Goal: Transaction & Acquisition: Purchase product/service

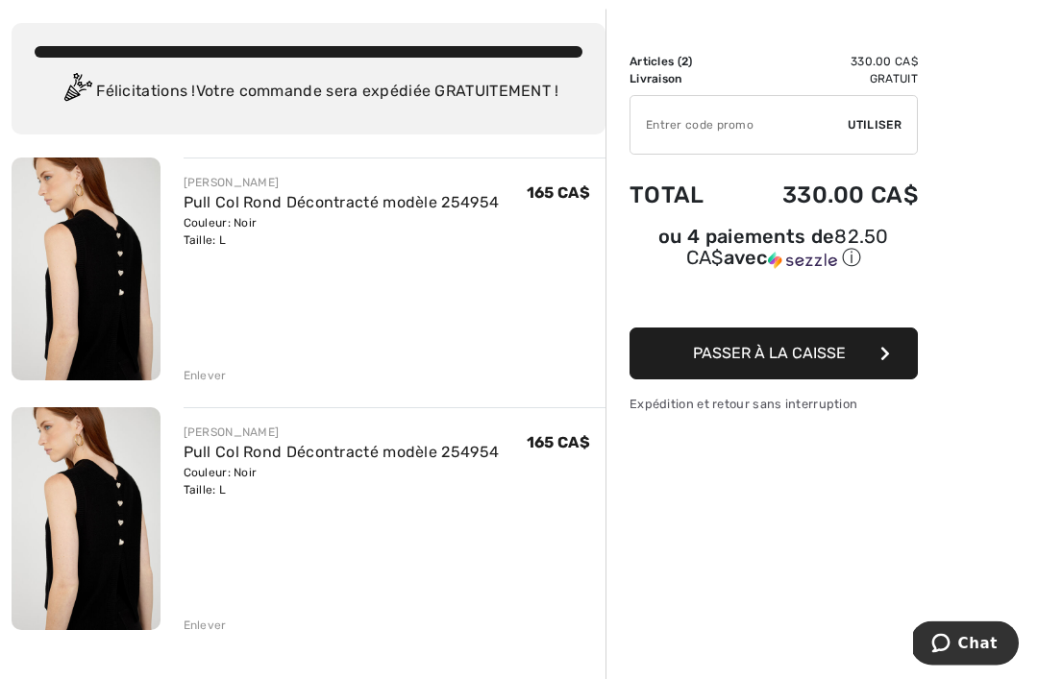
scroll to position [94, 0]
click at [208, 625] on div "Enlever" at bounding box center [205, 625] width 43 height 17
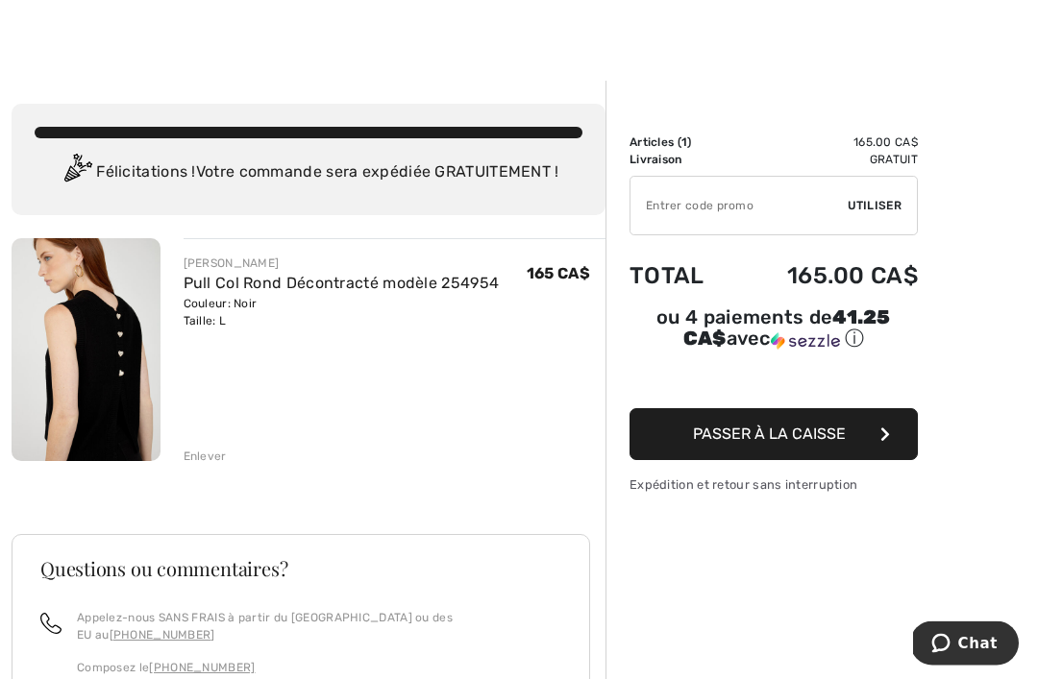
scroll to position [0, 0]
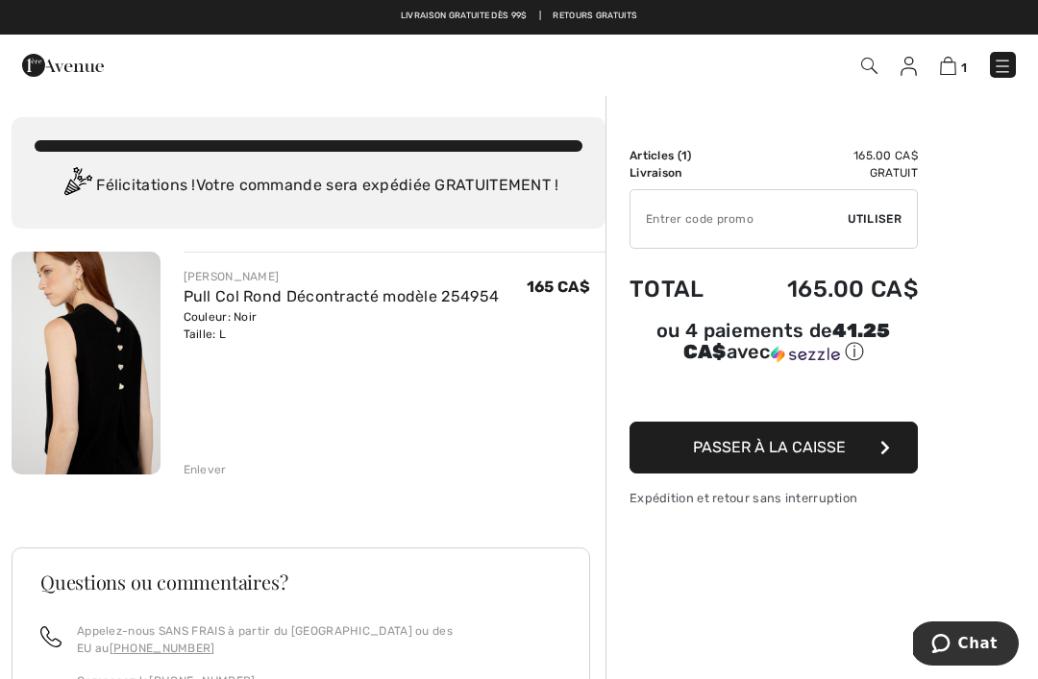
click at [996, 72] on img at bounding box center [1002, 66] width 19 height 19
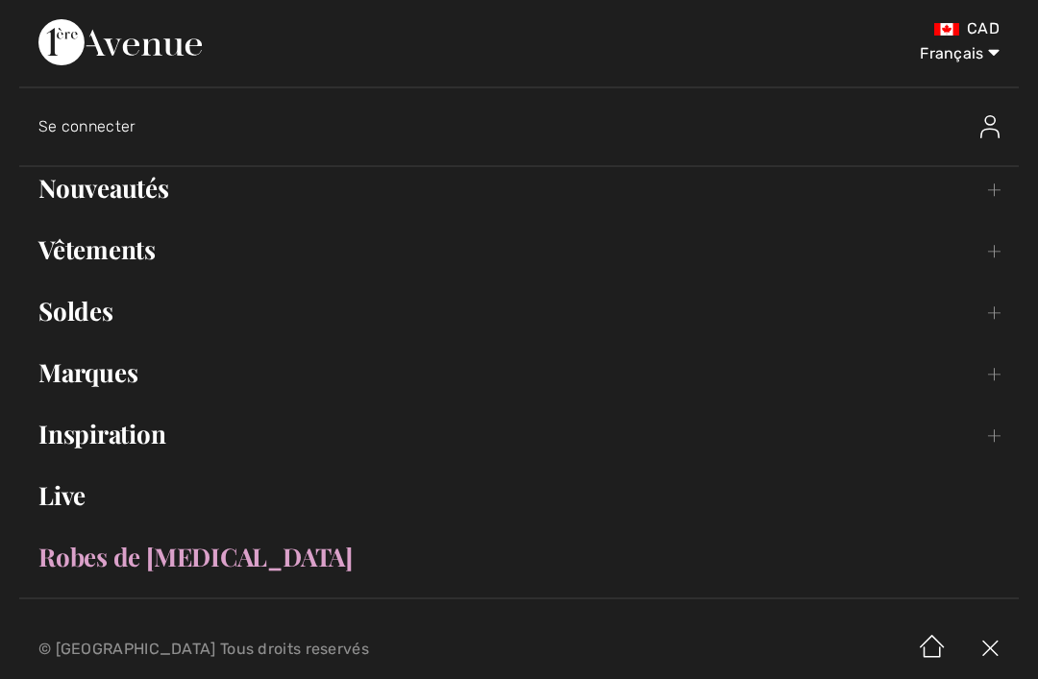
click at [993, 193] on link "Nouveautés Toggle submenu" at bounding box center [518, 188] width 999 height 42
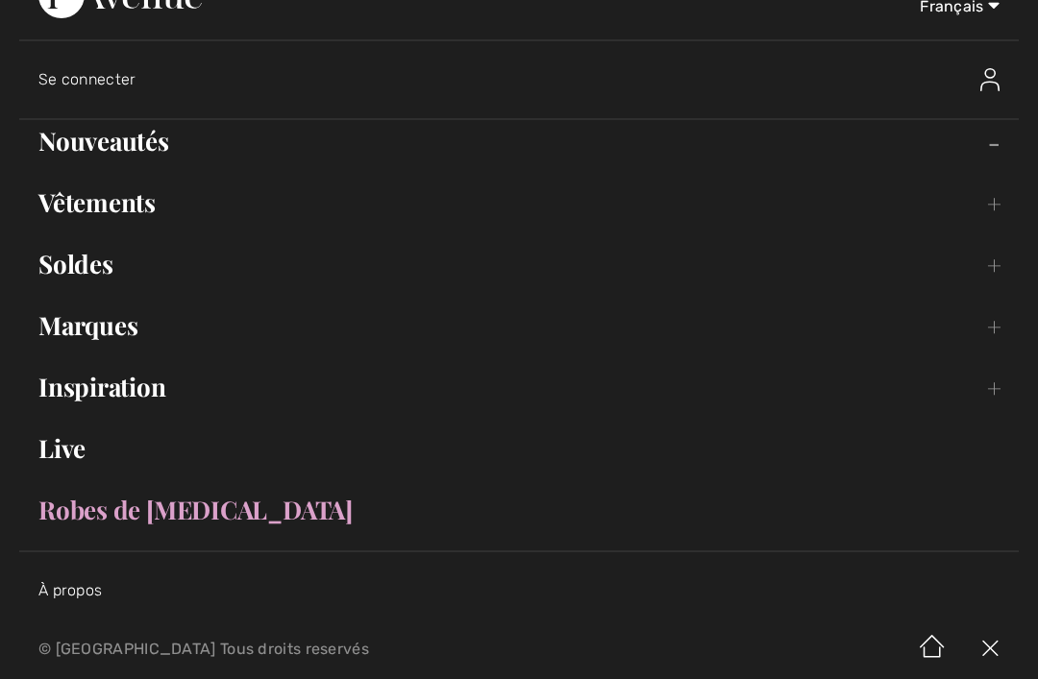
scroll to position [43, 0]
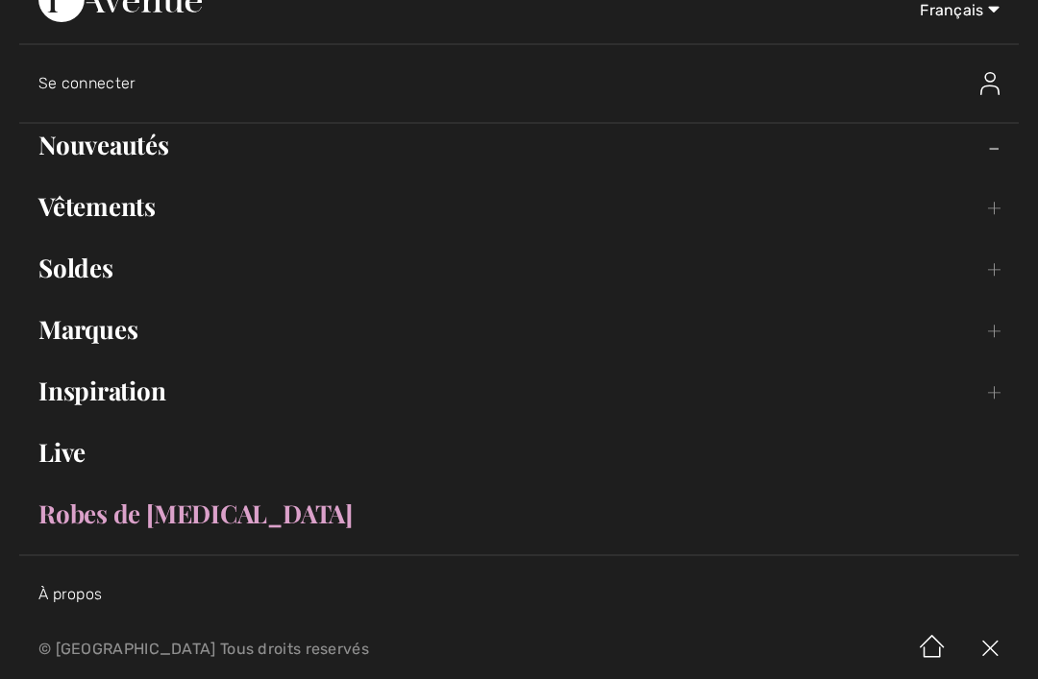
click at [988, 163] on link "Nouveautés Toggle submenu" at bounding box center [518, 145] width 999 height 42
click at [135, 152] on link "Nouveautés Toggle submenu" at bounding box center [518, 145] width 999 height 42
click at [987, 226] on link "Vêtements Toggle submenu" at bounding box center [518, 206] width 999 height 42
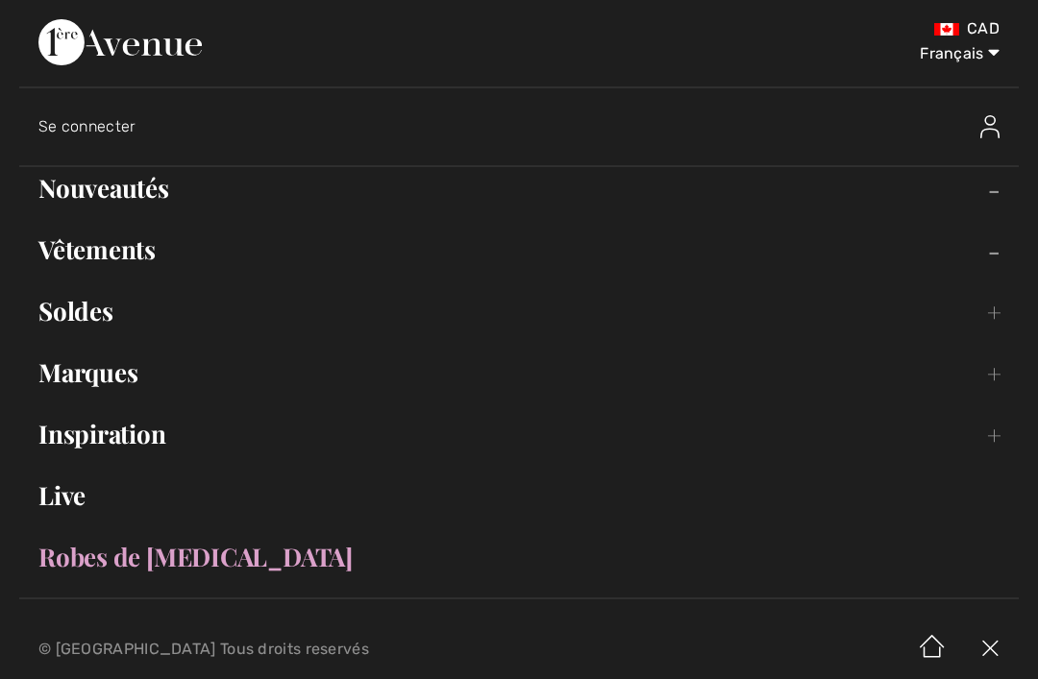
scroll to position [0, 0]
click at [139, 196] on link "Nouveautés Toggle submenu" at bounding box center [518, 188] width 999 height 42
click at [137, 544] on link "Robes de [MEDICAL_DATA]" at bounding box center [518, 557] width 999 height 42
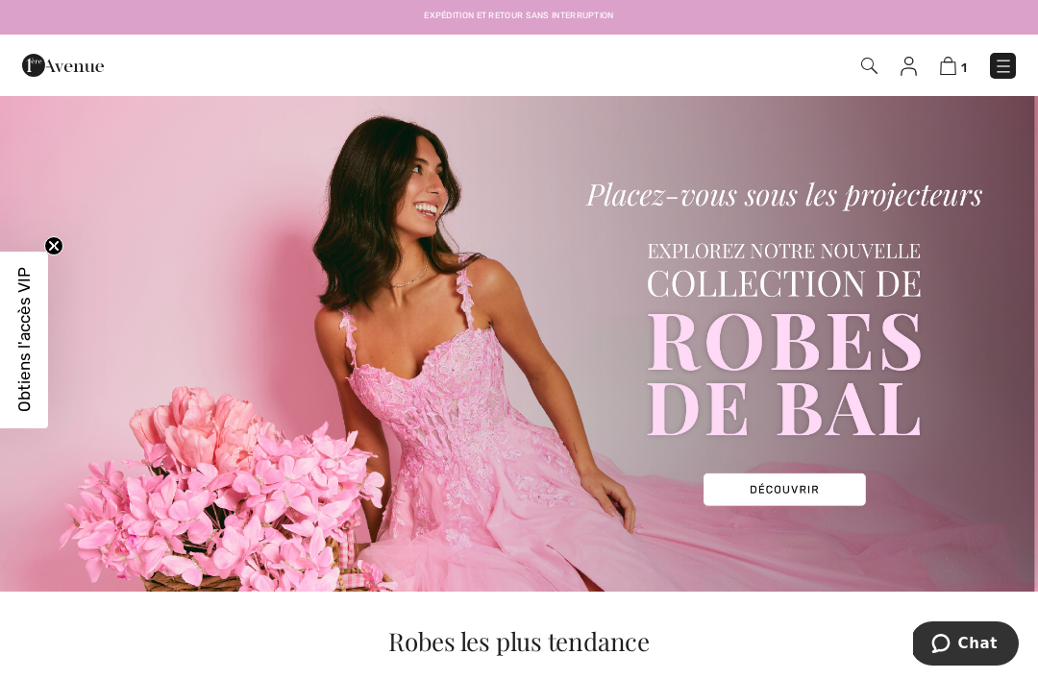
click at [1004, 71] on img at bounding box center [1002, 66] width 19 height 19
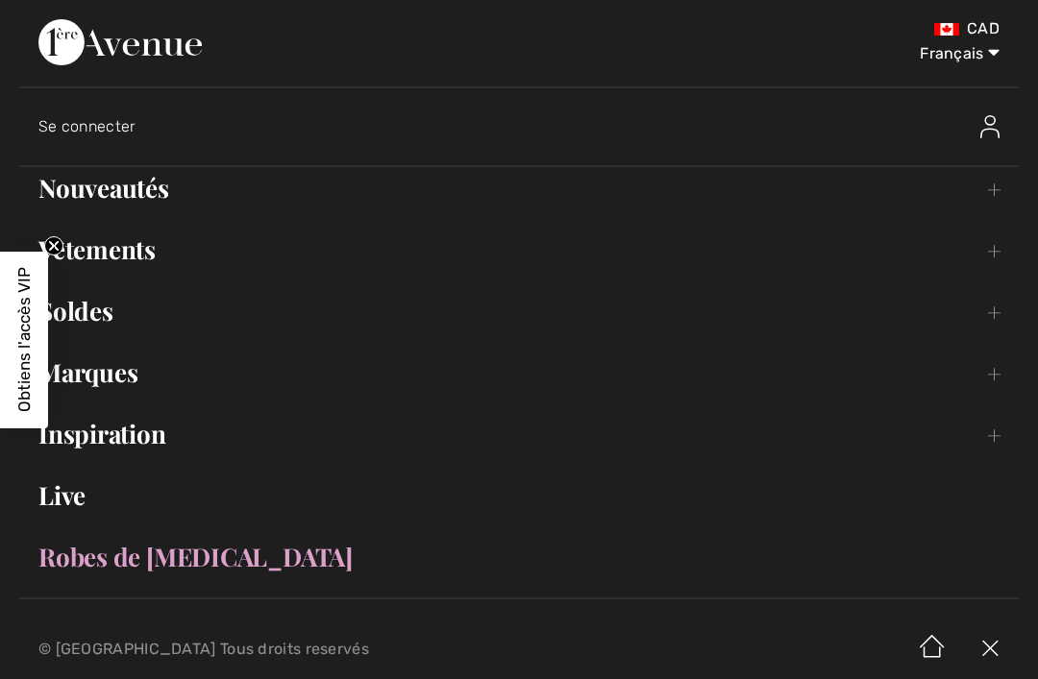
click at [137, 201] on link "Nouveautés Toggle submenu" at bounding box center [518, 188] width 999 height 42
click at [120, 190] on link "Nouveautés Toggle submenu" at bounding box center [518, 188] width 999 height 42
click at [131, 188] on link "Nouveautés Toggle submenu" at bounding box center [518, 188] width 999 height 42
click at [135, 195] on link "Nouveautés Toggle submenu" at bounding box center [518, 188] width 999 height 42
click at [27, 377] on span "Obtiens l'accès VIP" at bounding box center [23, 339] width 19 height 145
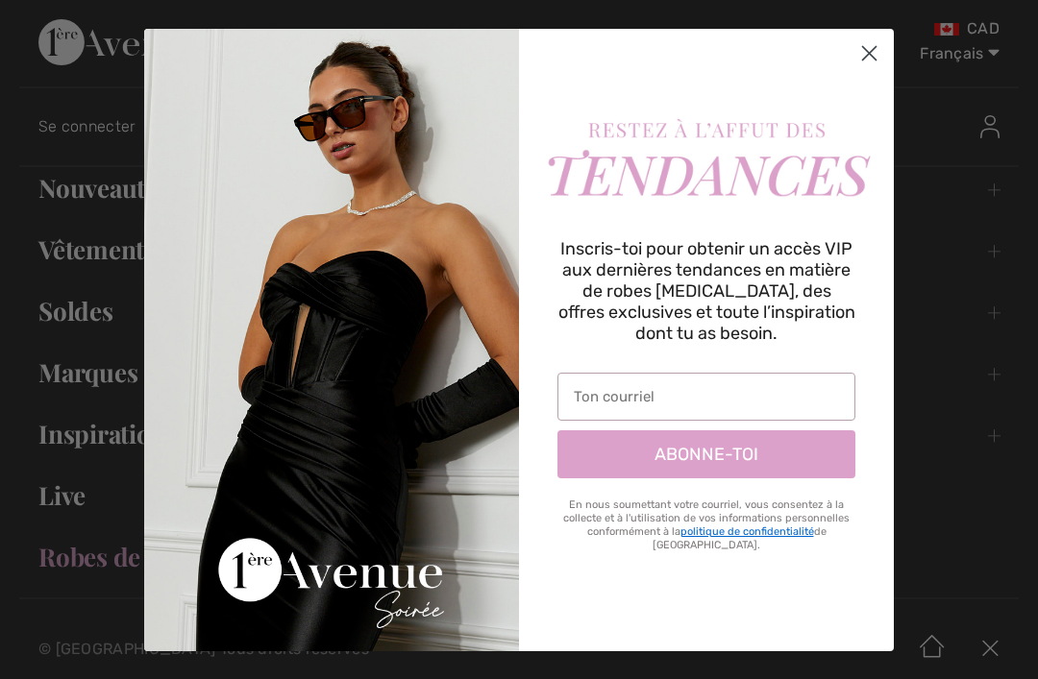
click at [884, 58] on circle "Close dialog" at bounding box center [869, 53] width 32 height 32
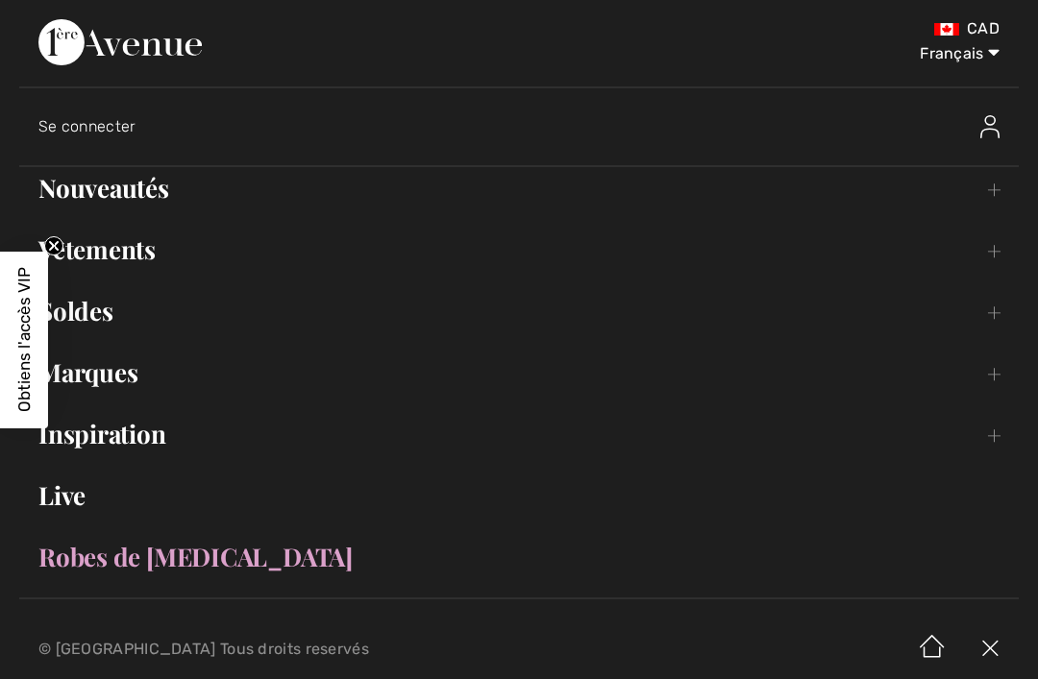
click at [114, 250] on link "Vêtements Toggle submenu" at bounding box center [518, 250] width 999 height 42
click at [1005, 257] on link "Vêtements Toggle submenu" at bounding box center [518, 250] width 999 height 42
click at [202, 52] on img at bounding box center [119, 42] width 163 height 46
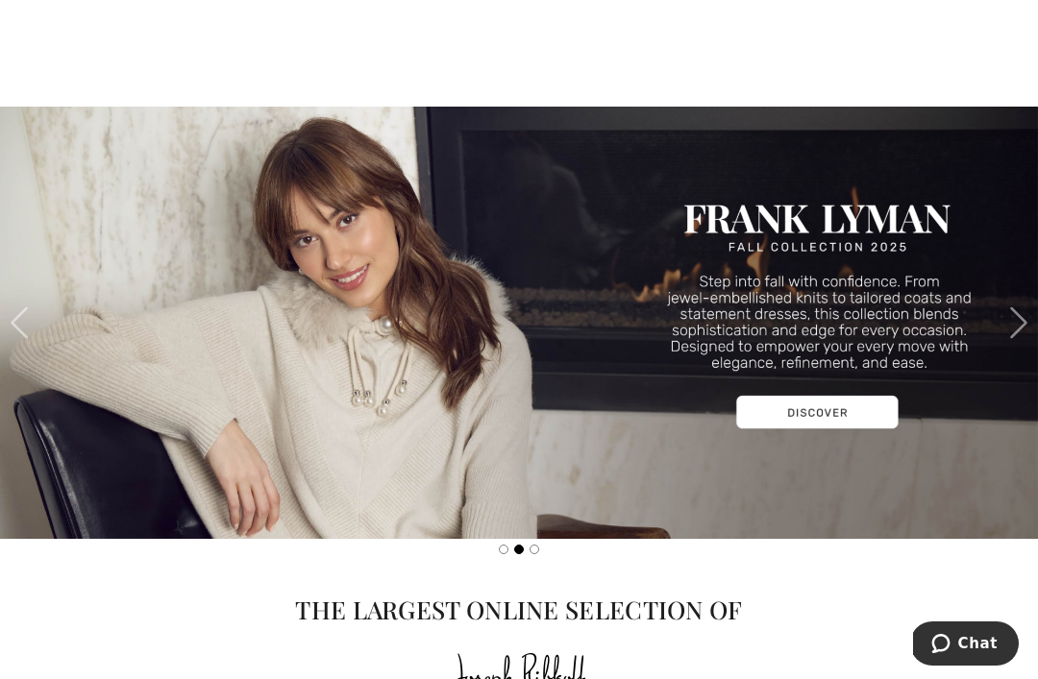
scroll to position [1641, 0]
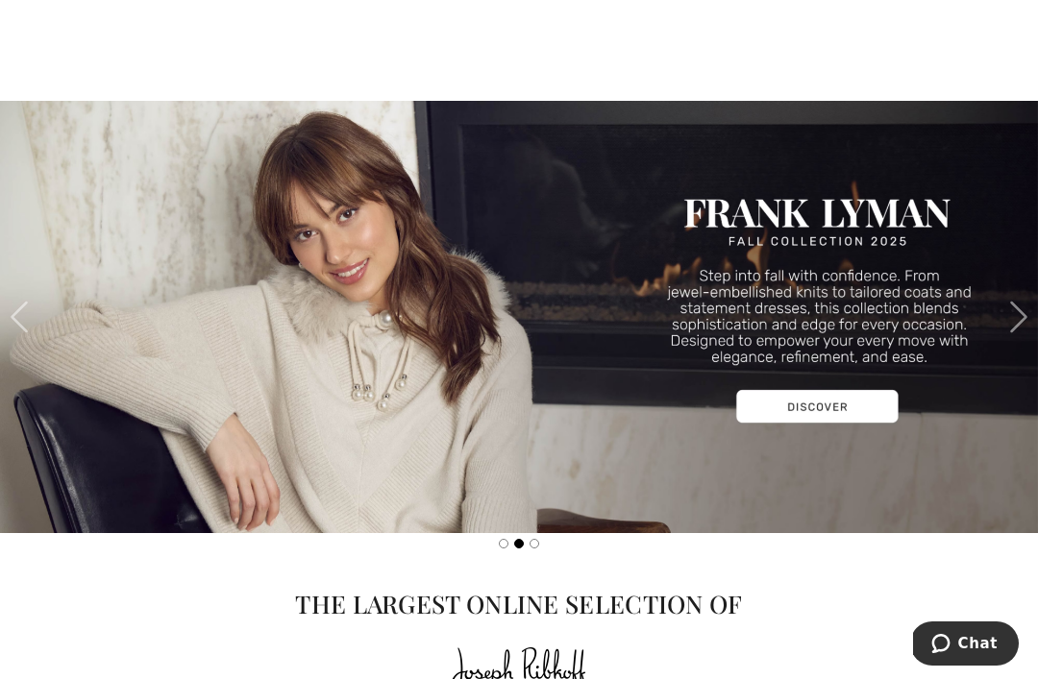
click at [451, 442] on img at bounding box center [519, 317] width 1038 height 432
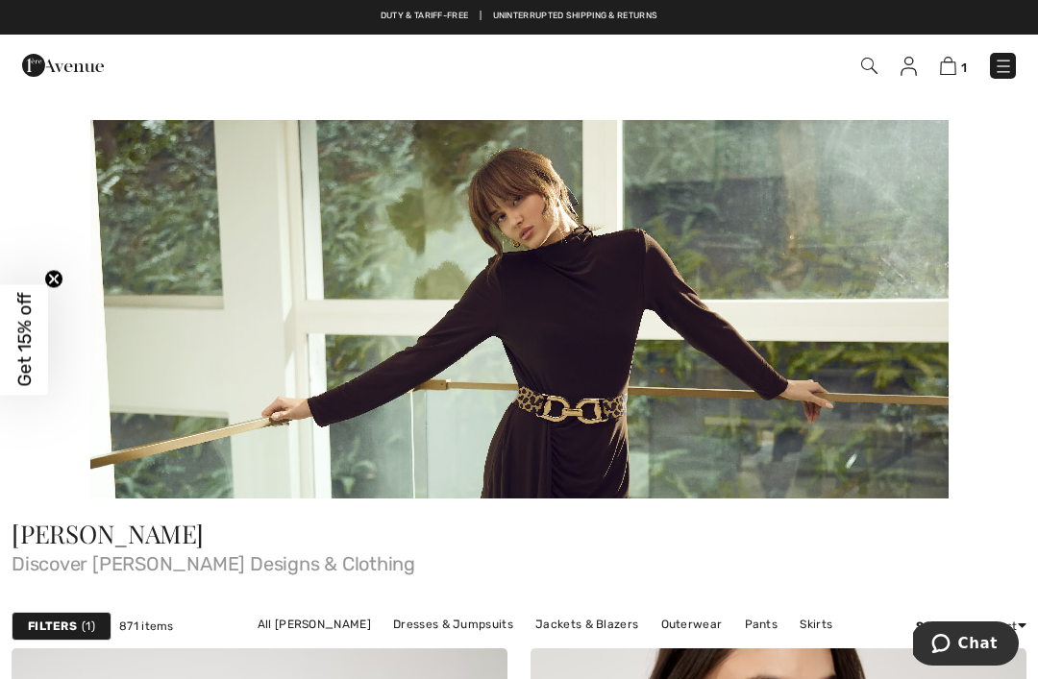
click at [1007, 76] on img at bounding box center [1002, 66] width 19 height 19
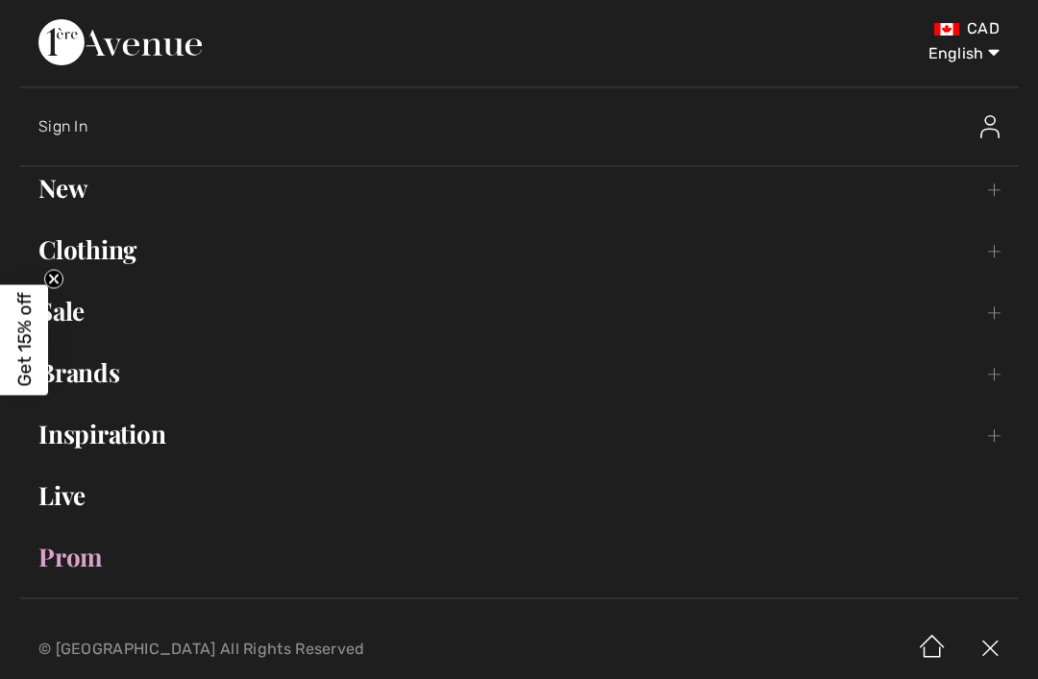
scroll to position [2, 0]
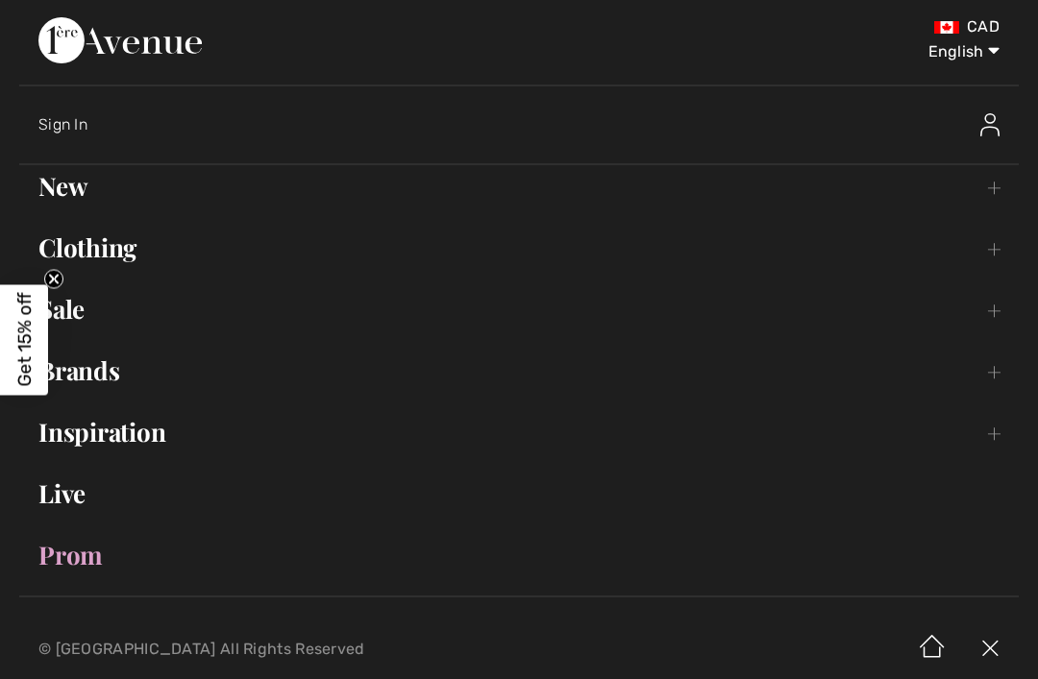
click at [979, 52] on select "English Français" at bounding box center [949, 48] width 100 height 58
select select "/fr/frank-lyman-6281-a92/"
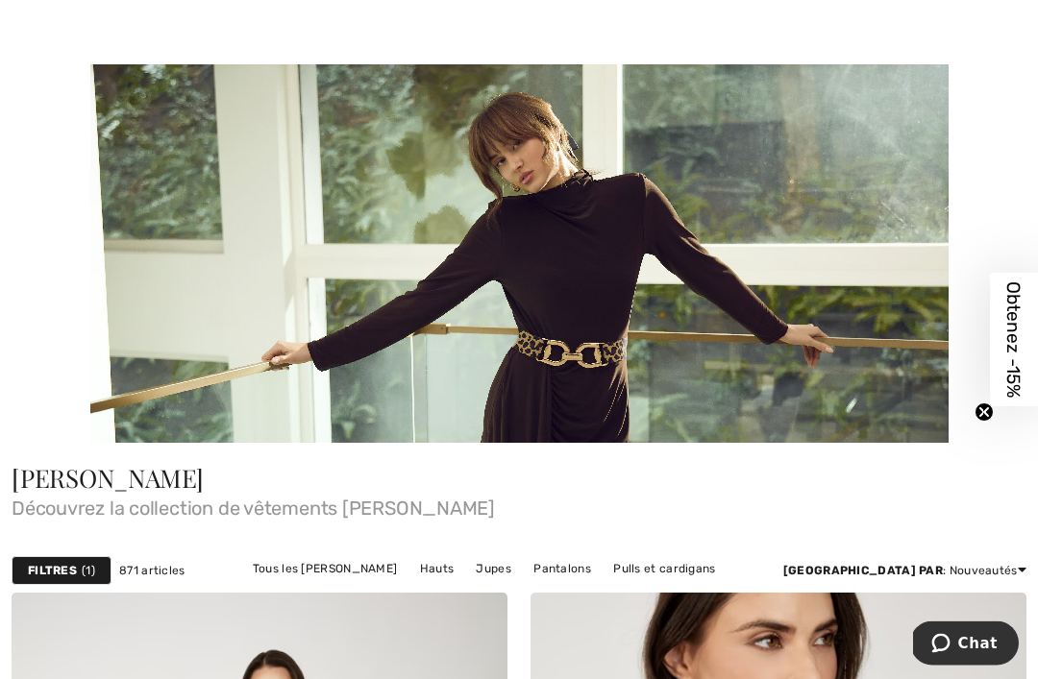
scroll to position [56, 0]
click at [605, 581] on link "Vêtements d'extérieur" at bounding box center [621, 593] width 147 height 25
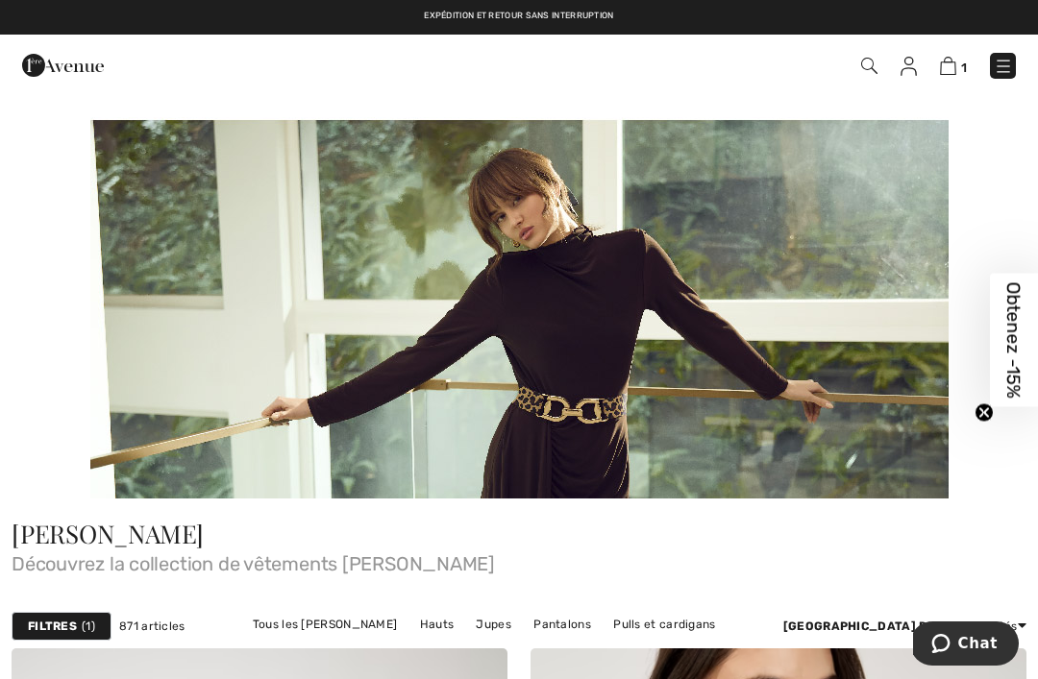
click at [972, 628] on button "Chat" at bounding box center [964, 644] width 109 height 44
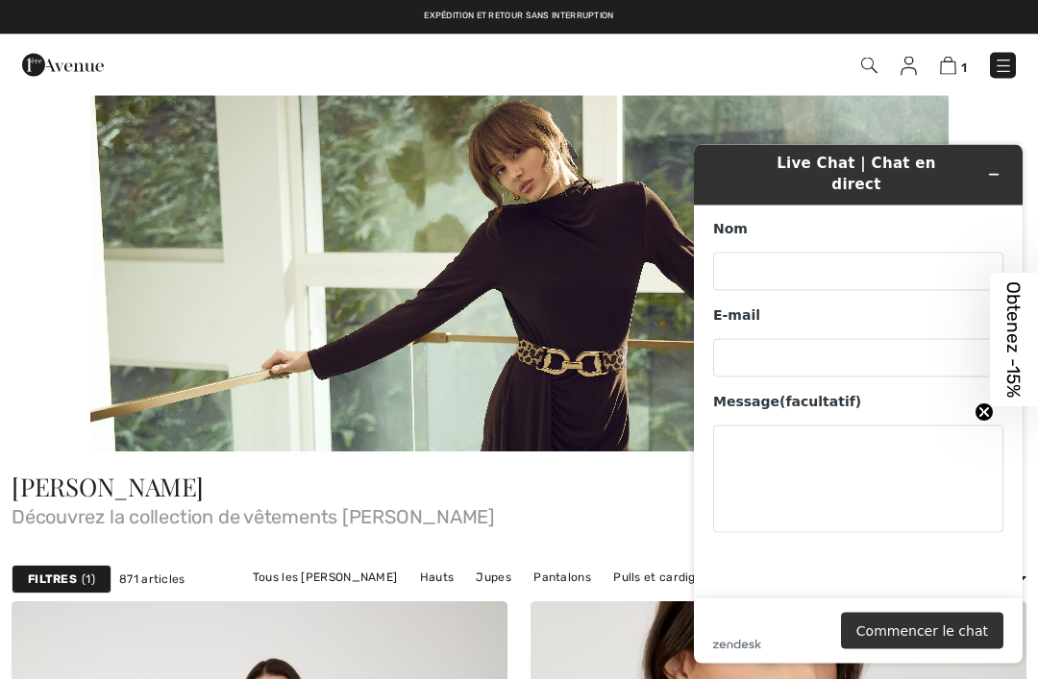
scroll to position [47, 0]
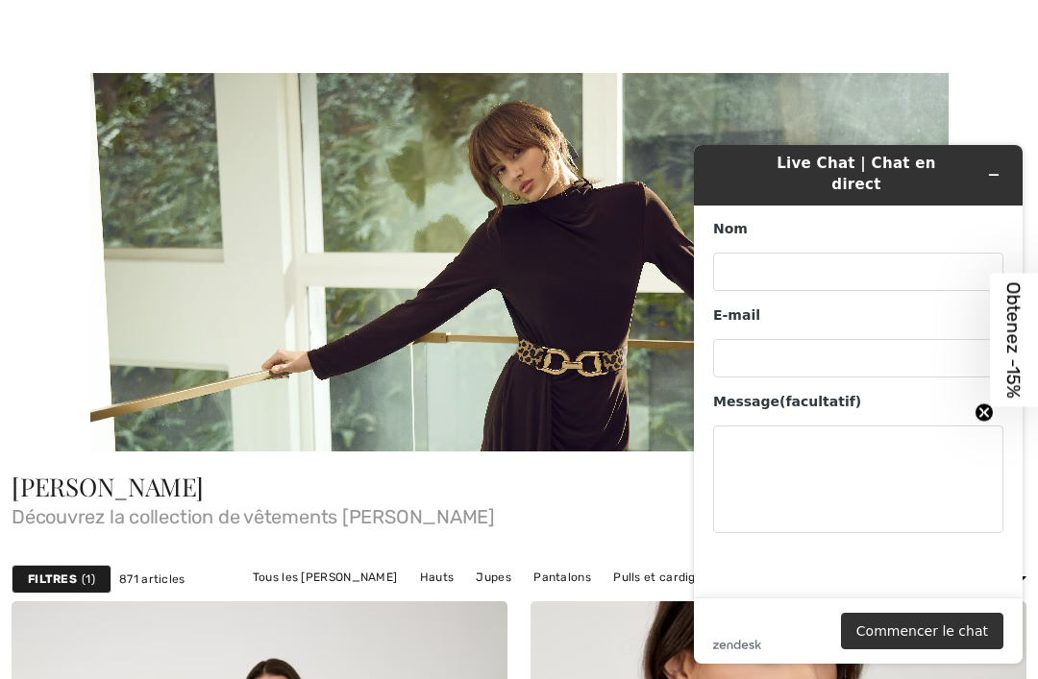
click at [993, 161] on button "Réduire le widget" at bounding box center [993, 174] width 31 height 27
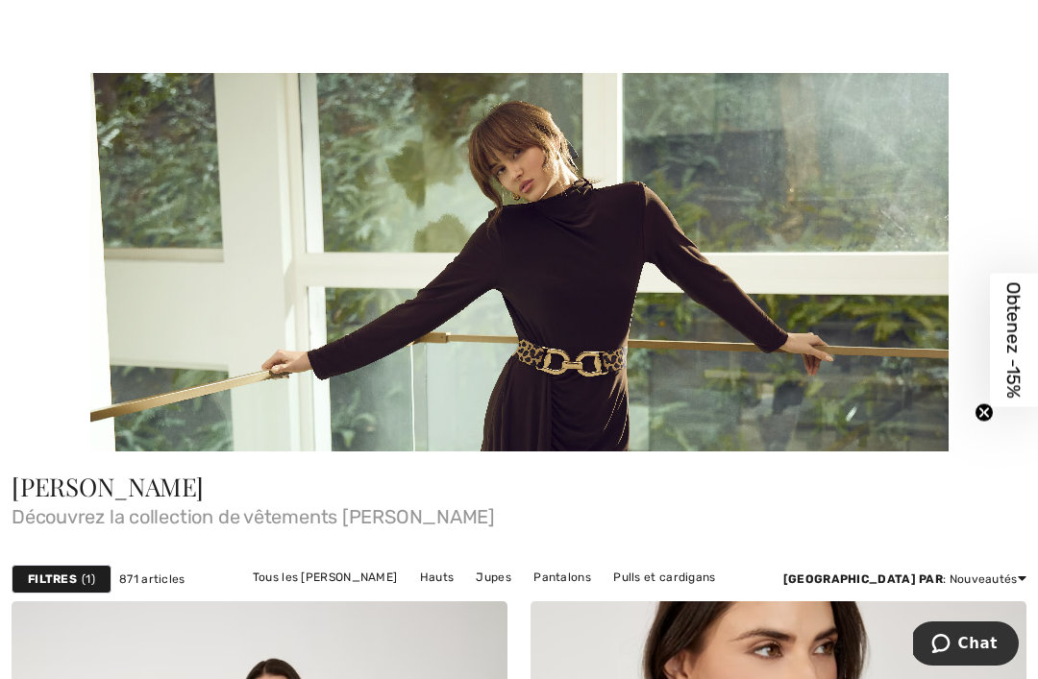
click at [908, 674] on link "Nouveautés" at bounding box center [949, 660] width 123 height 29
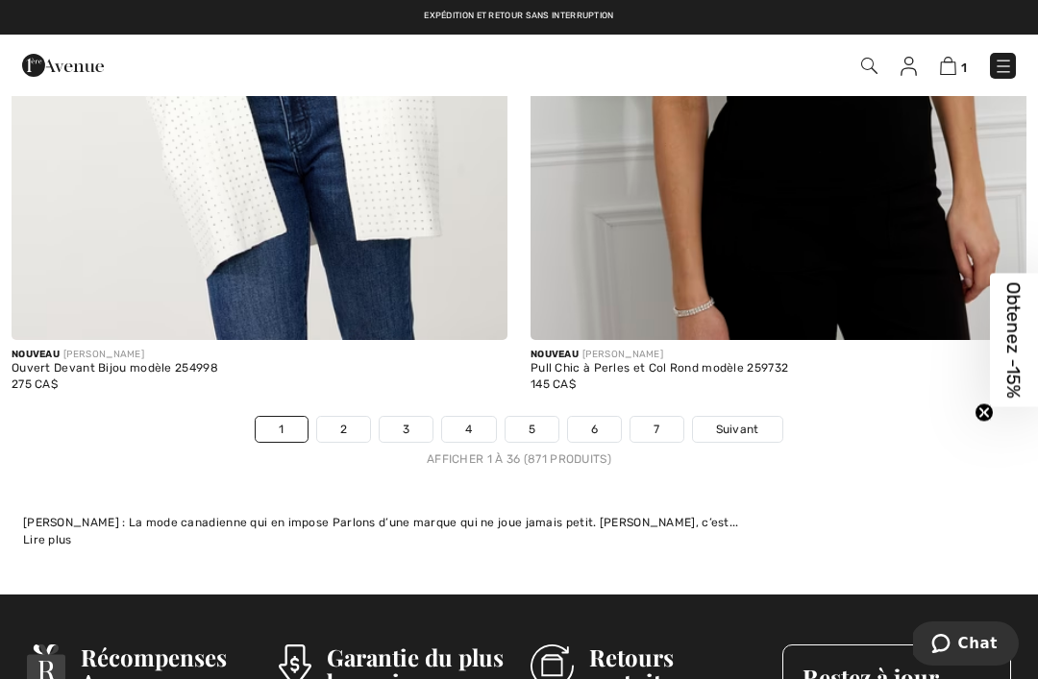
scroll to position [15511, 0]
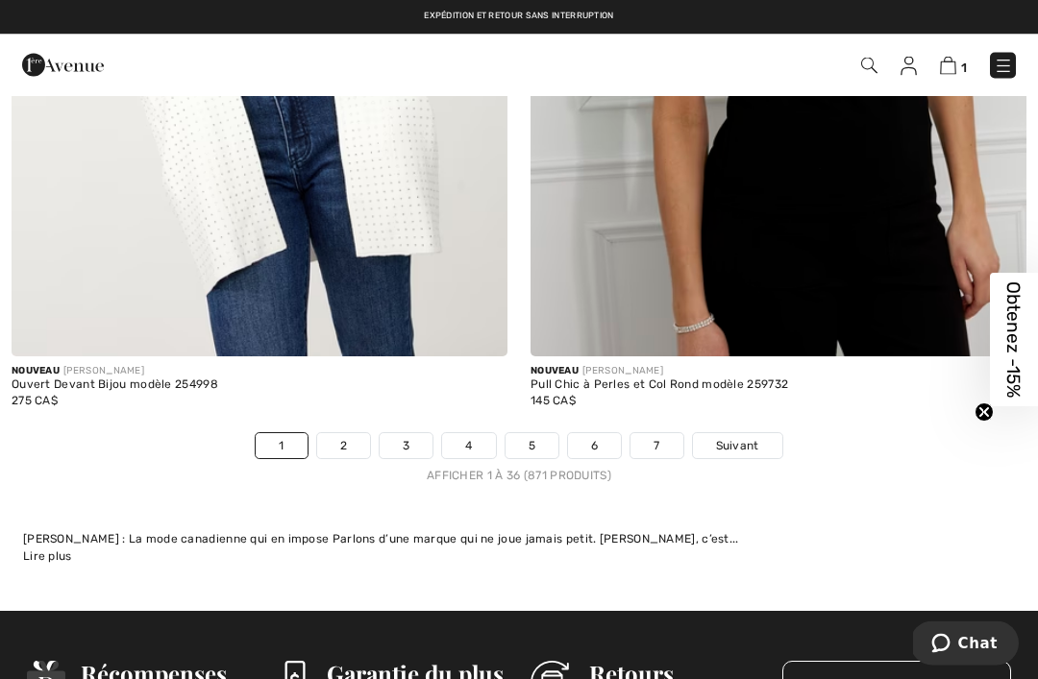
click at [335, 434] on link "2" at bounding box center [343, 446] width 53 height 25
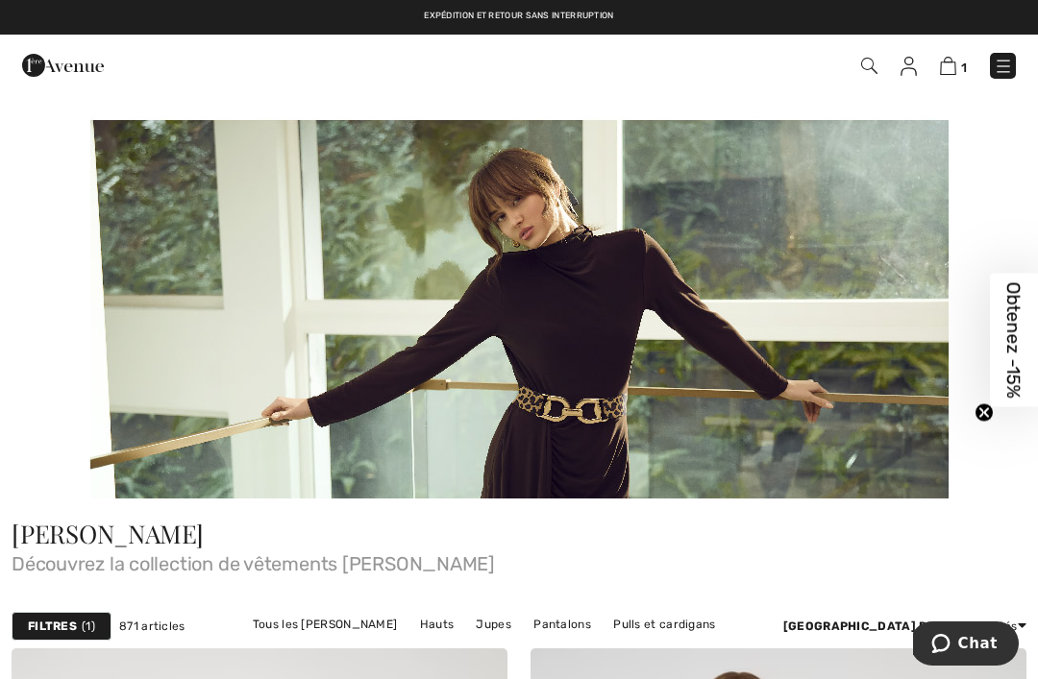
click at [410, 627] on link "Hauts" at bounding box center [437, 624] width 54 height 25
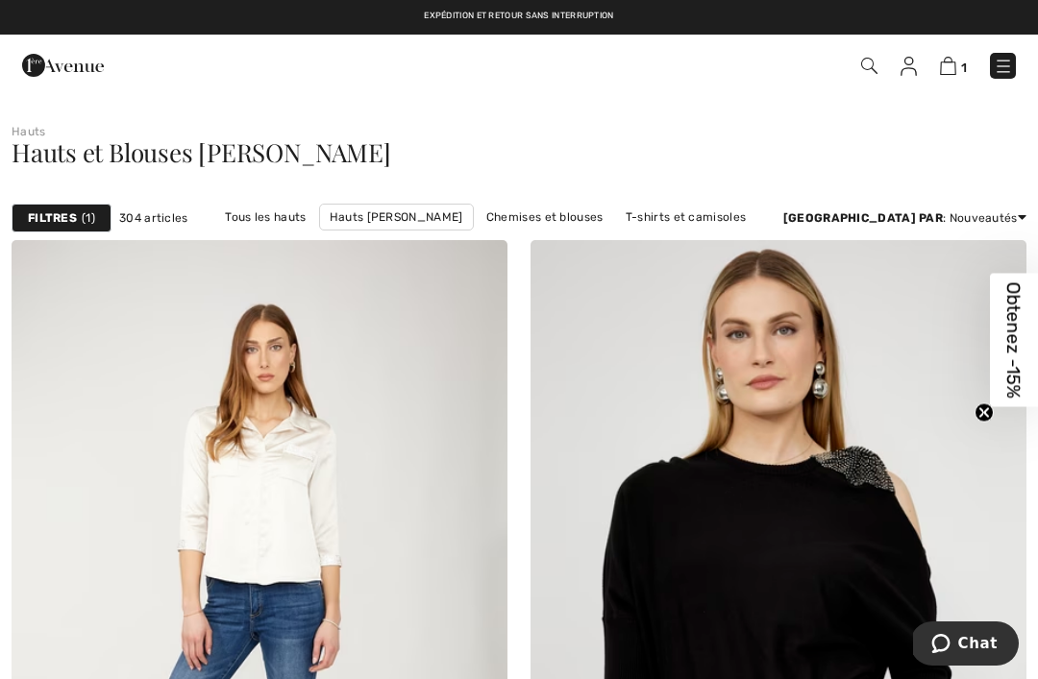
click at [874, 70] on img at bounding box center [869, 66] width 16 height 16
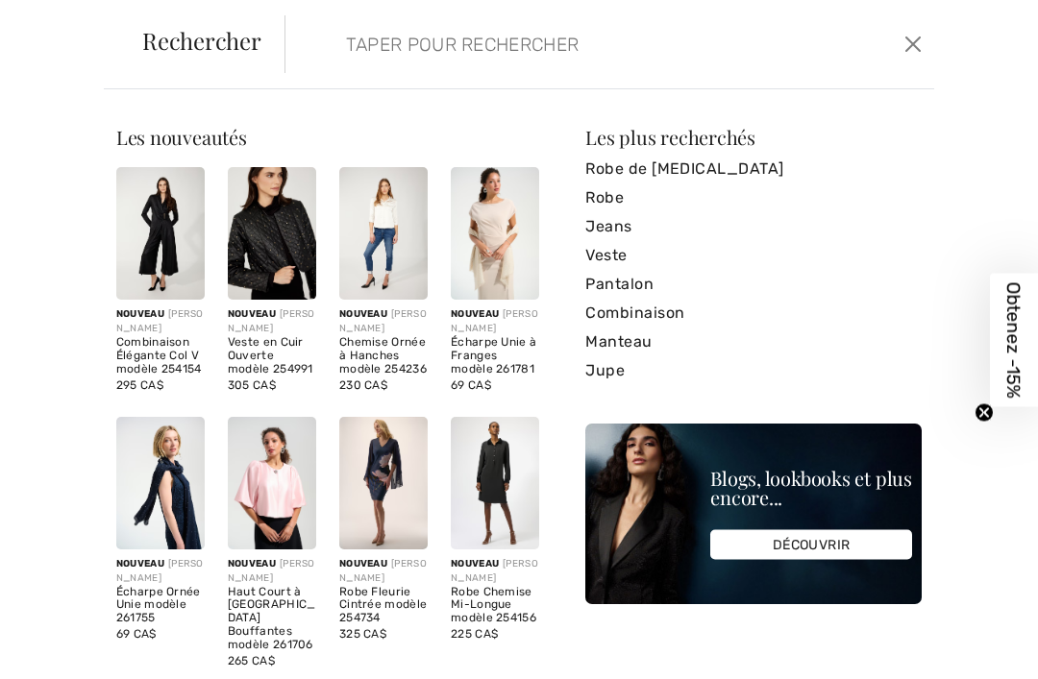
click at [389, 42] on input "search" at bounding box center [544, 44] width 426 height 58
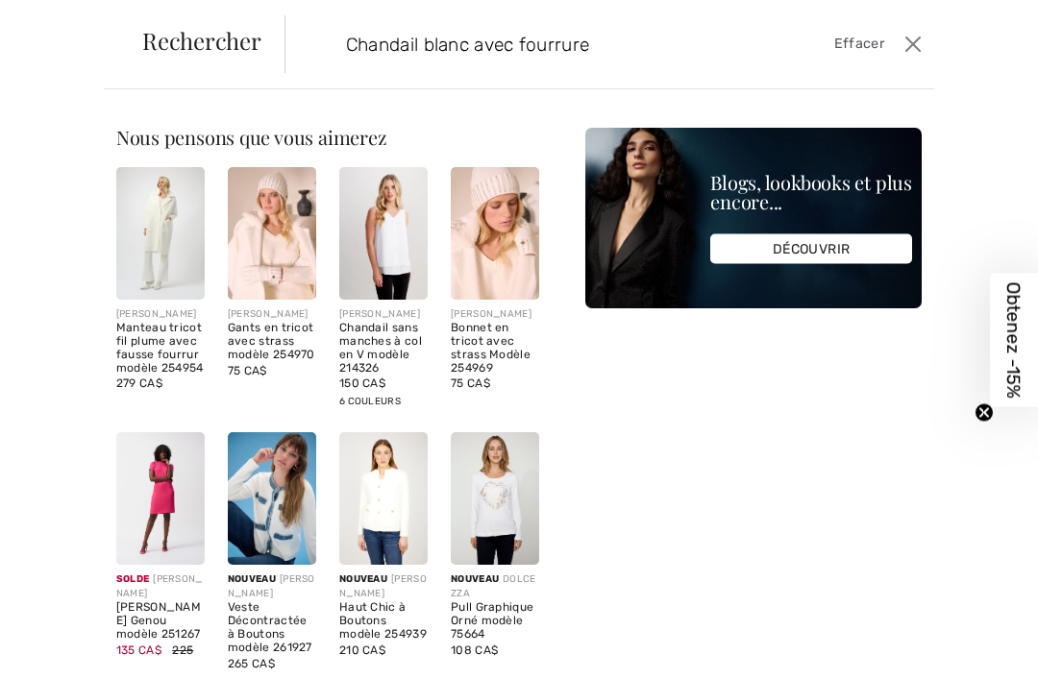
type input "Chandail blanc avec fourrure"
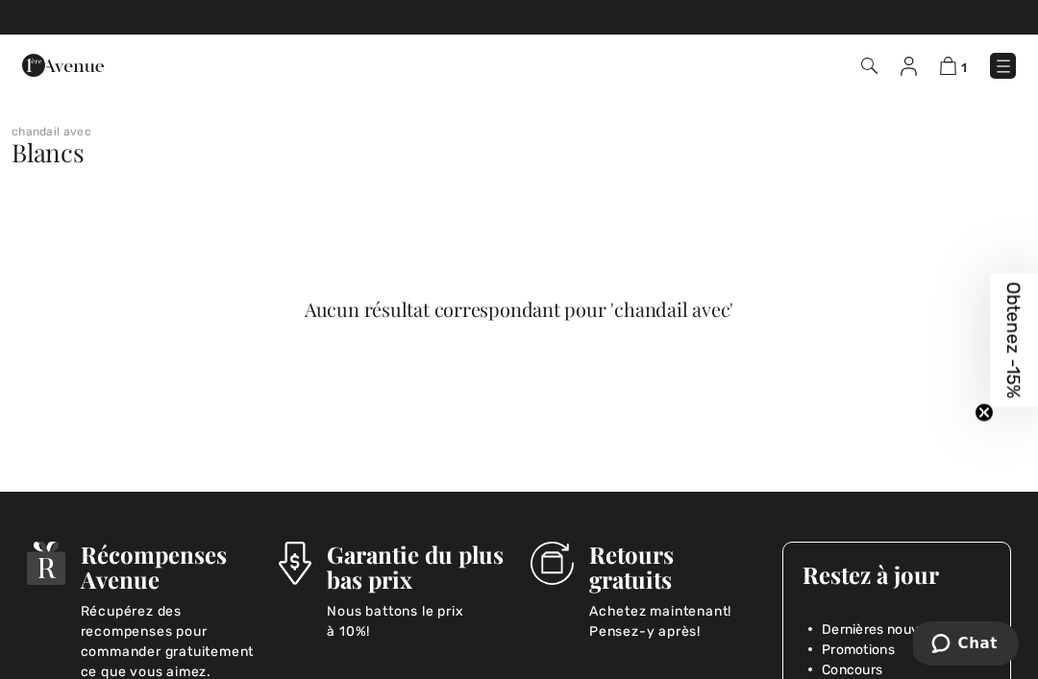
click at [59, 80] on img at bounding box center [63, 65] width 82 height 38
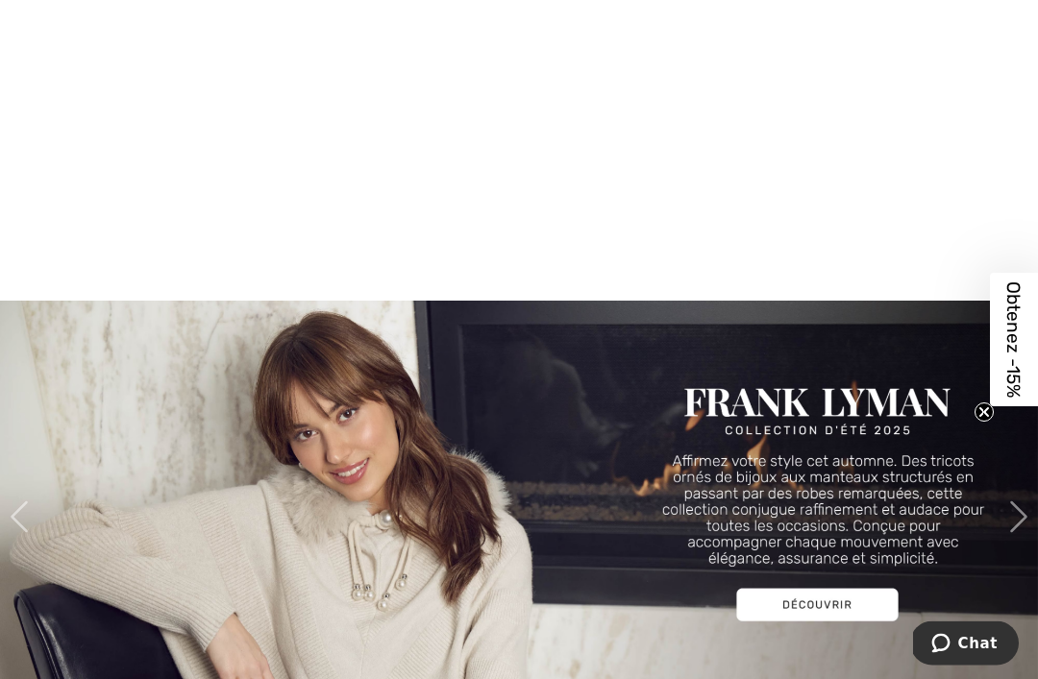
scroll to position [1602, 0]
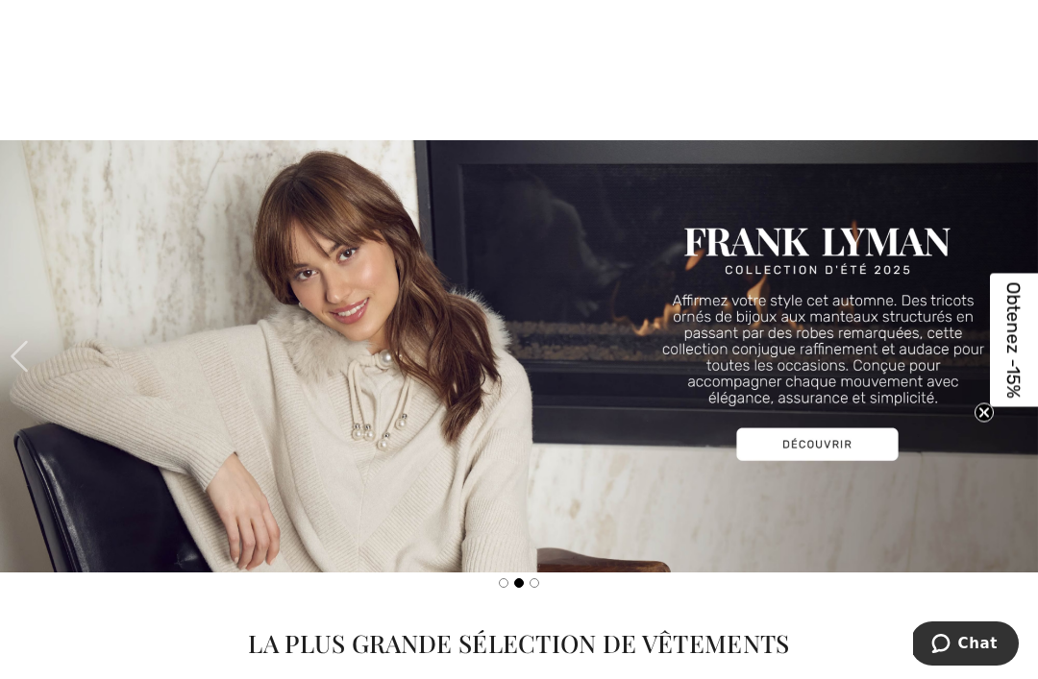
click at [814, 453] on img at bounding box center [519, 356] width 1038 height 432
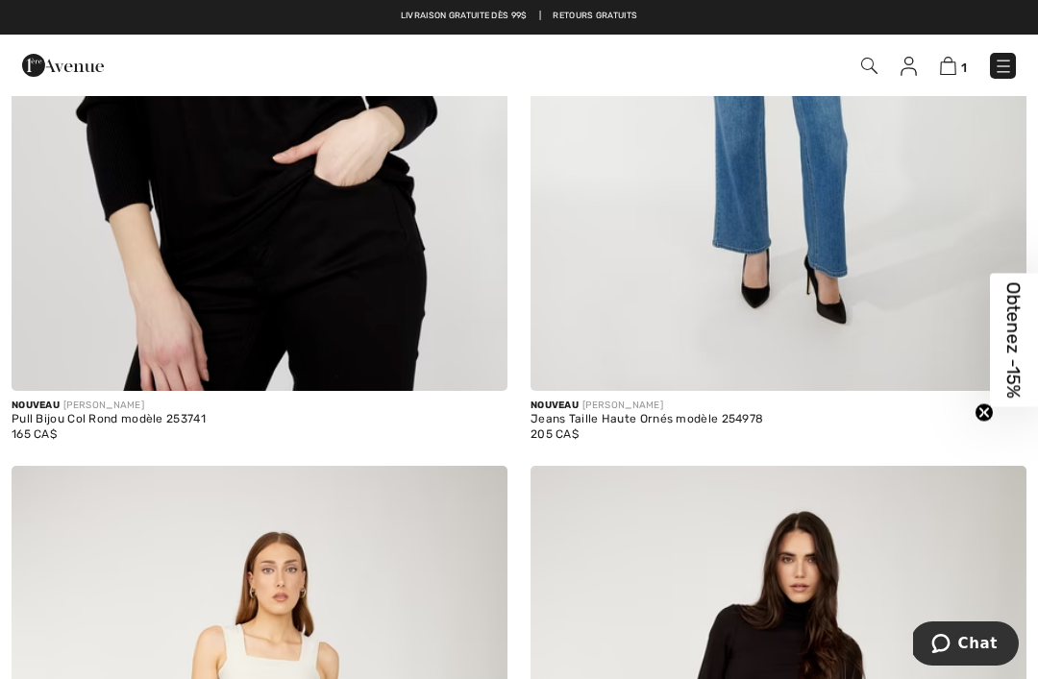
scroll to position [2640, 0]
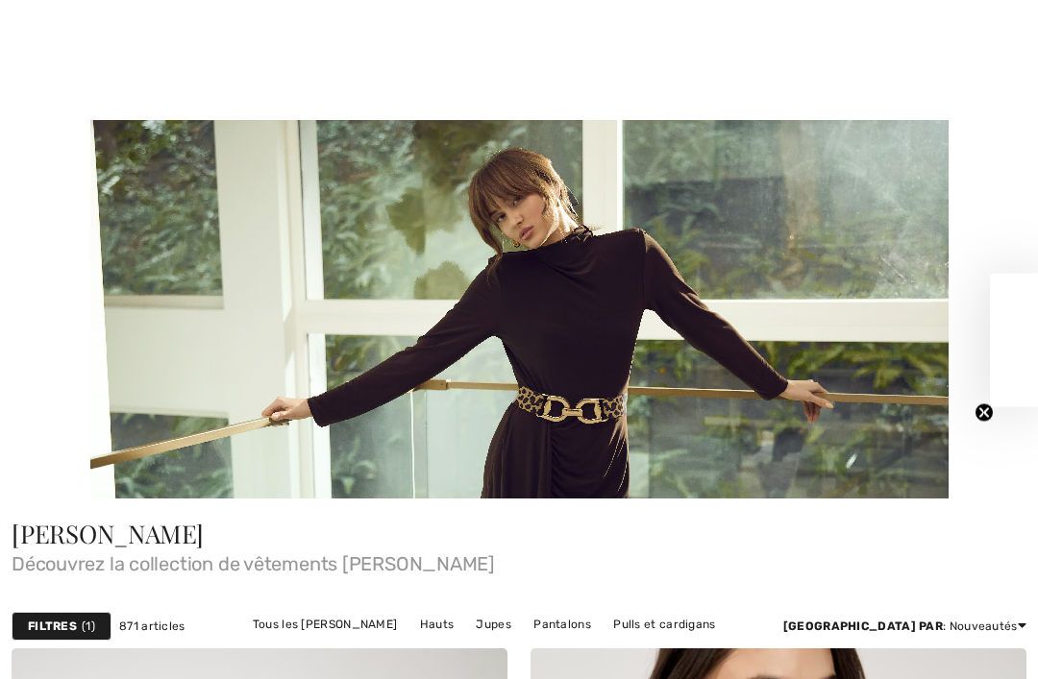
checkbox input "true"
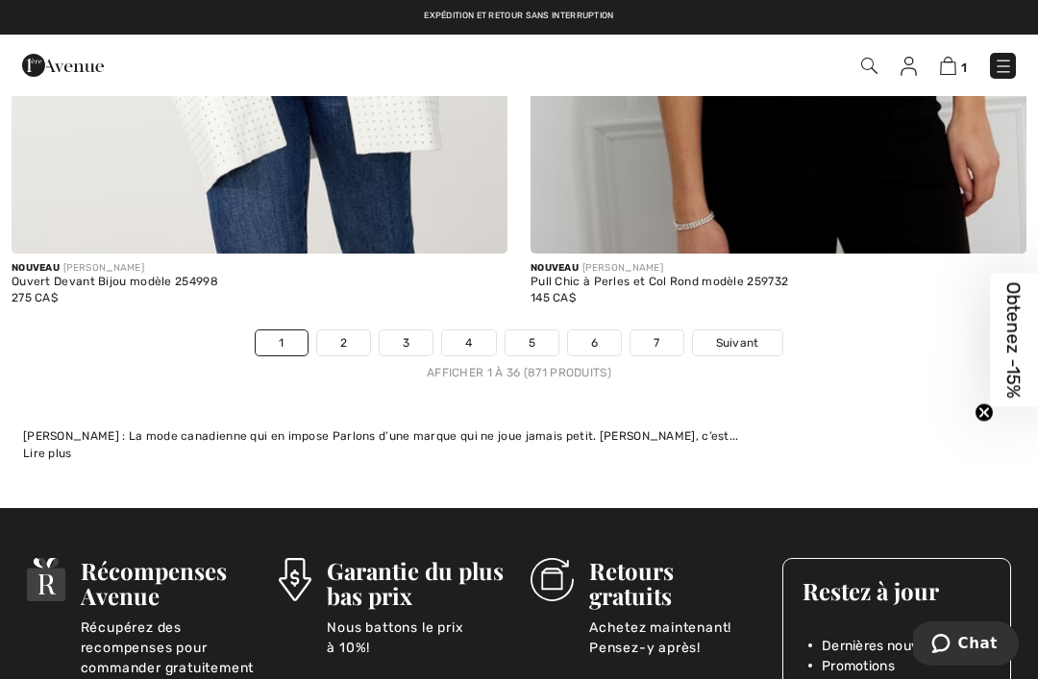
scroll to position [15613, 0]
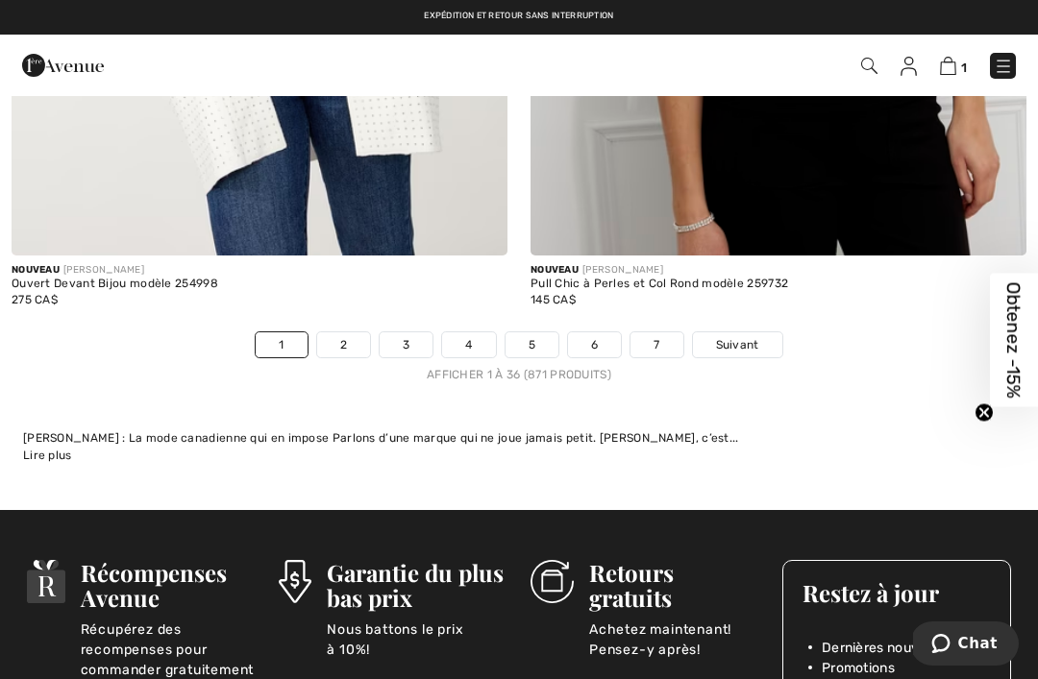
click at [404, 332] on link "3" at bounding box center [406, 344] width 53 height 25
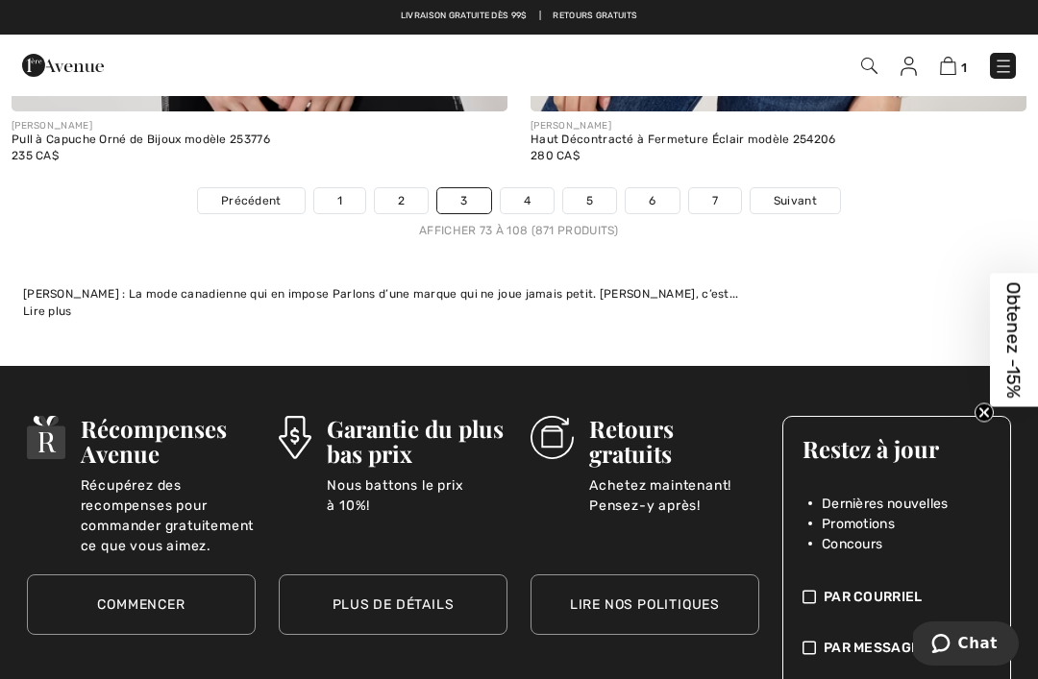
scroll to position [15885, 0]
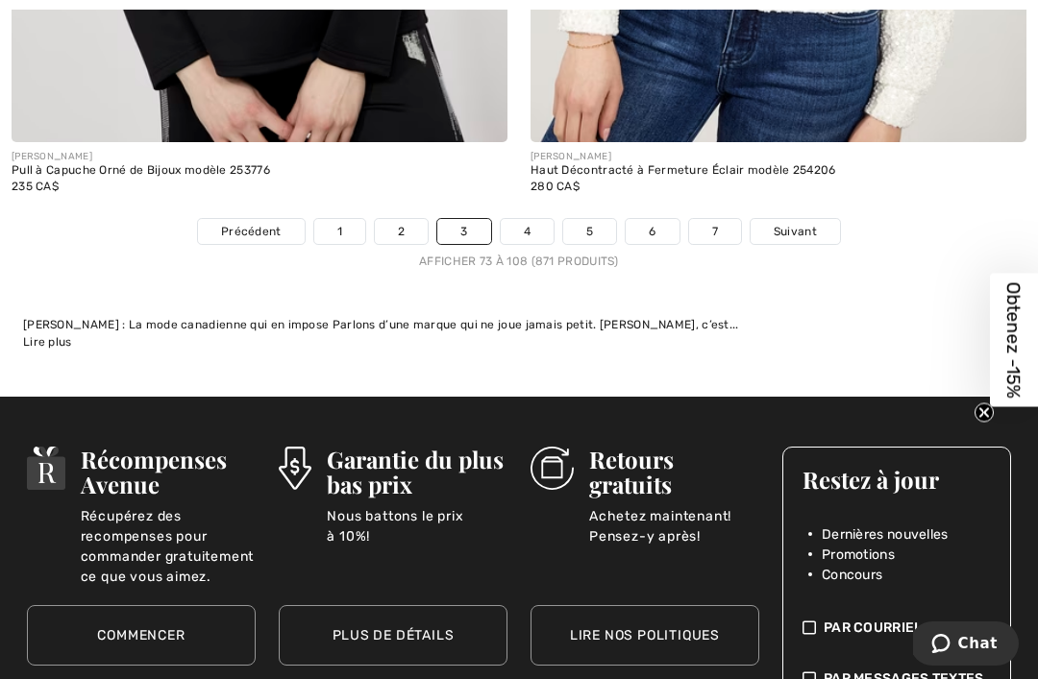
click at [525, 219] on link "4" at bounding box center [527, 231] width 53 height 25
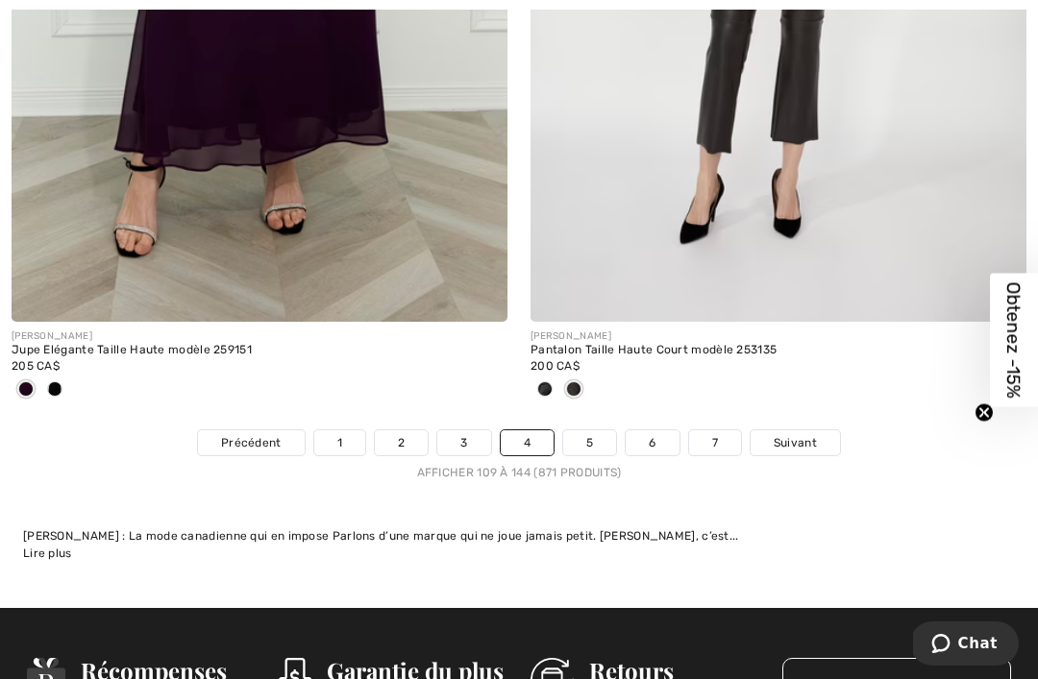
scroll to position [15776, 0]
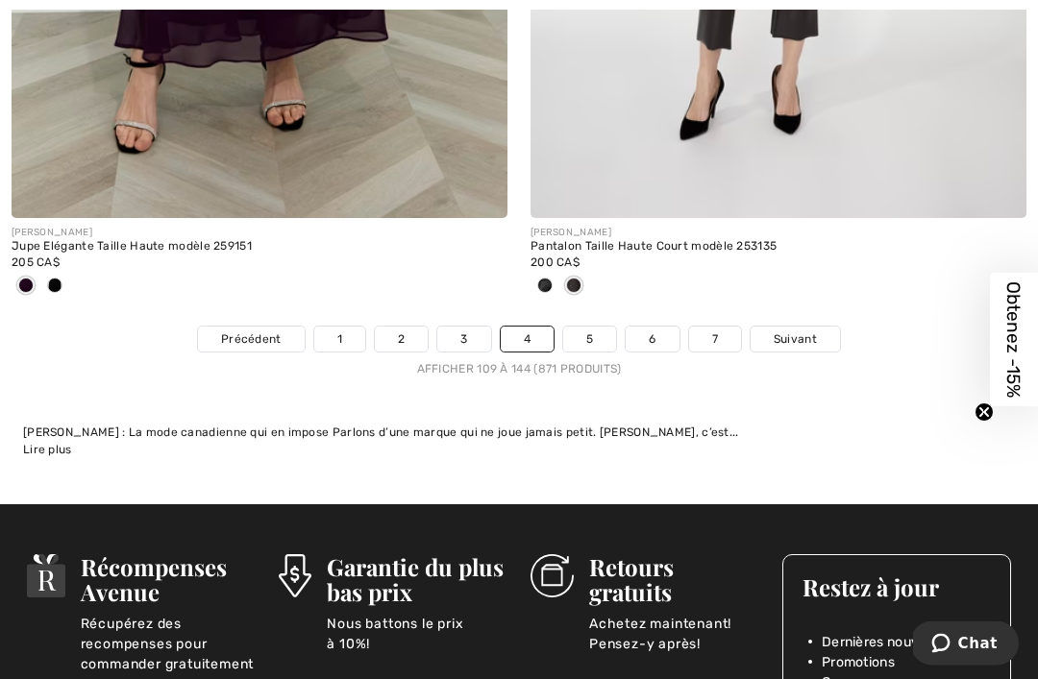
click at [584, 333] on link "5" at bounding box center [589, 340] width 53 height 25
click at [601, 328] on link "5" at bounding box center [589, 340] width 53 height 25
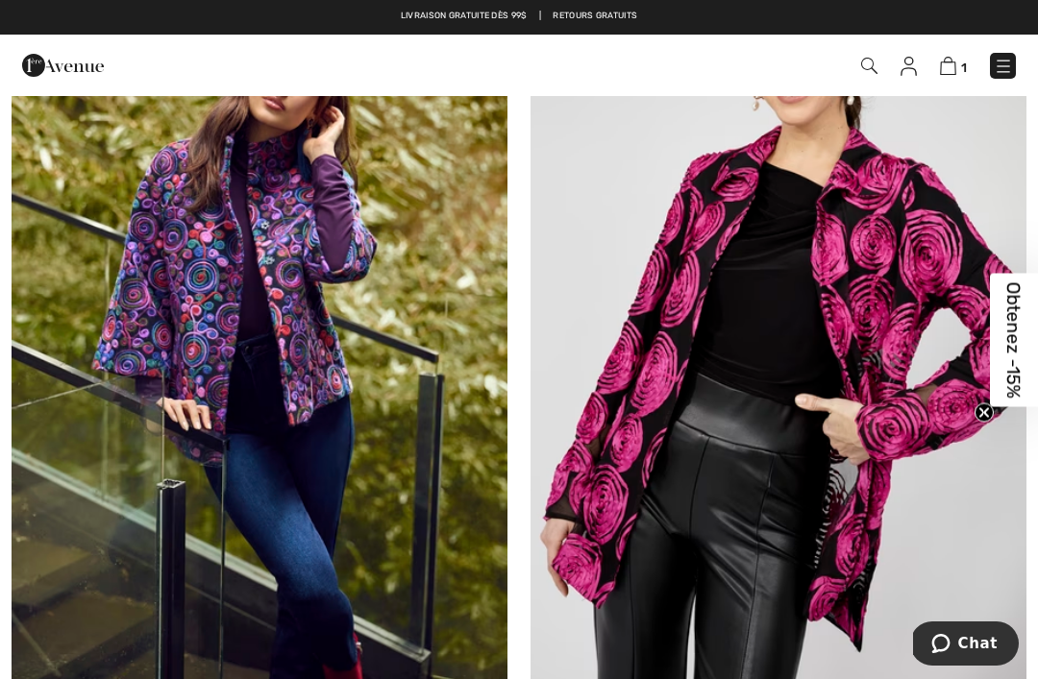
scroll to position [15305, 0]
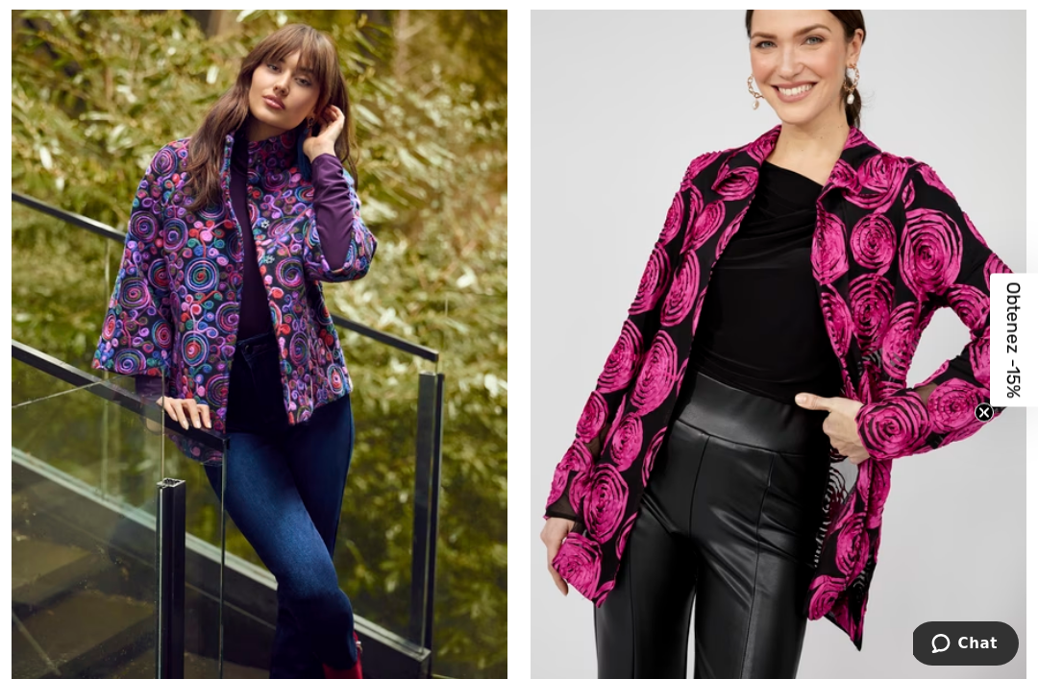
click at [315, 308] on img at bounding box center [260, 319] width 496 height 744
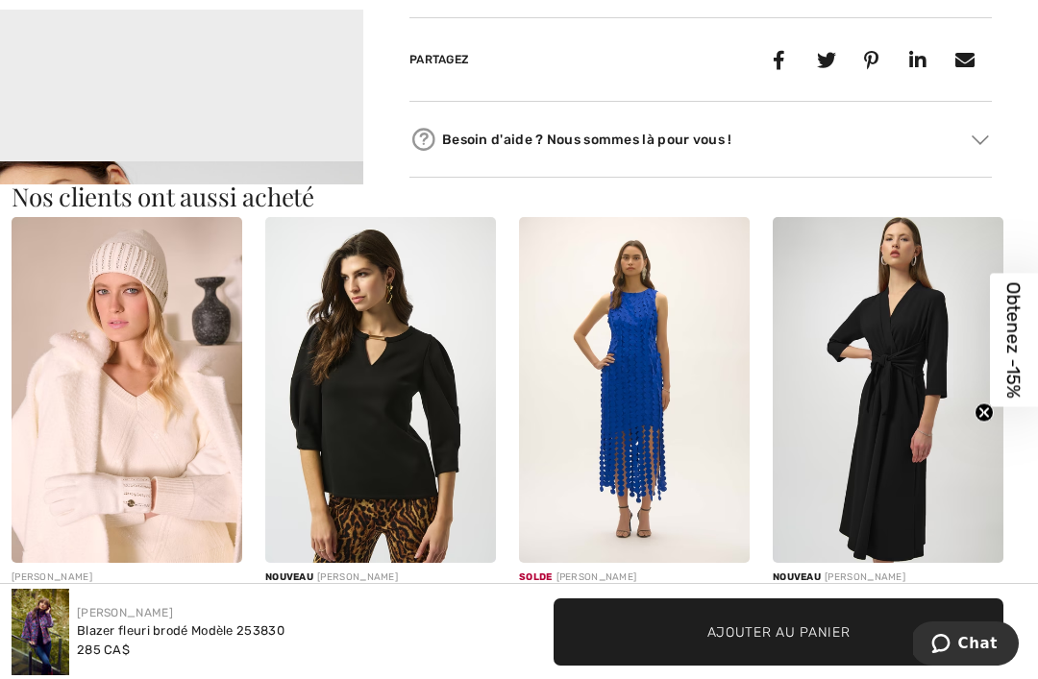
scroll to position [1568, 0]
click at [64, 451] on img at bounding box center [127, 389] width 231 height 346
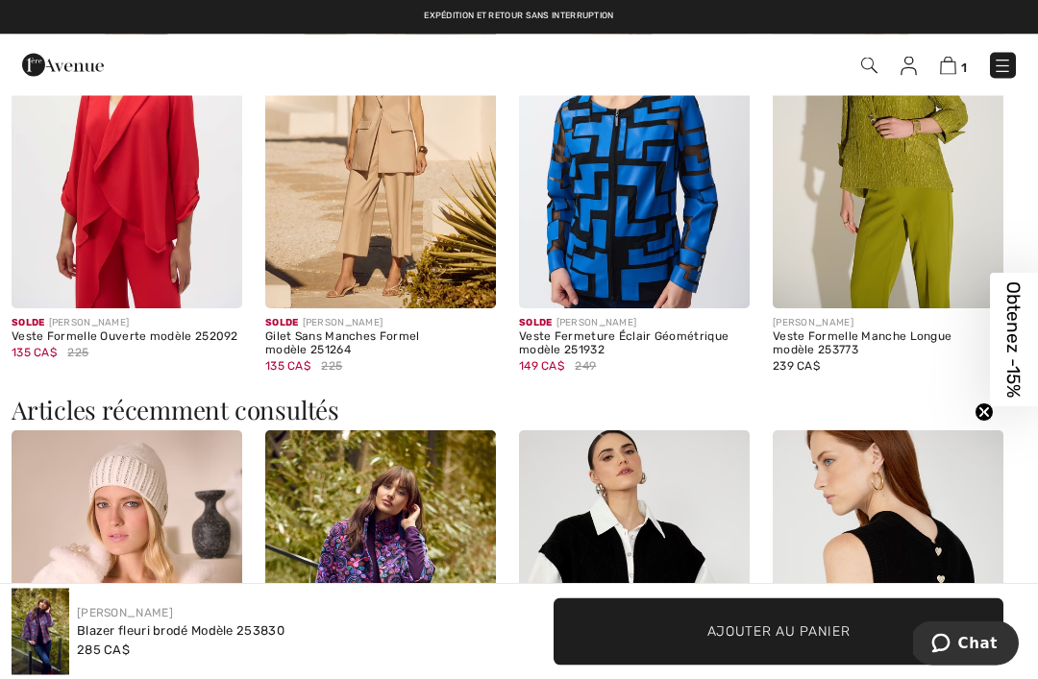
scroll to position [2282, 0]
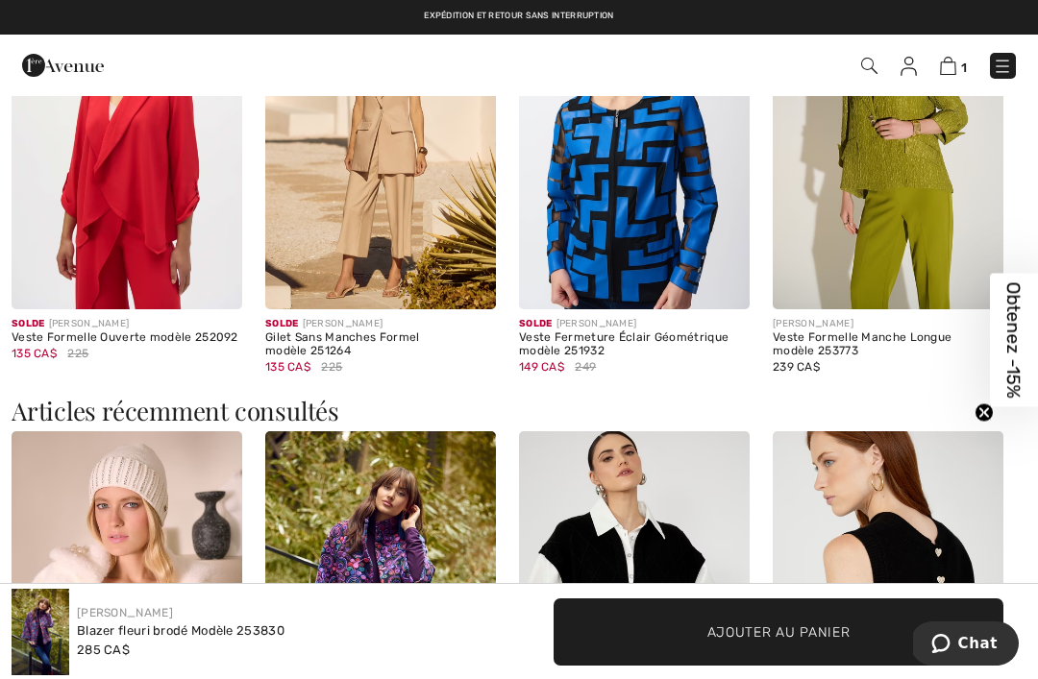
click at [415, 431] on img at bounding box center [380, 604] width 231 height 346
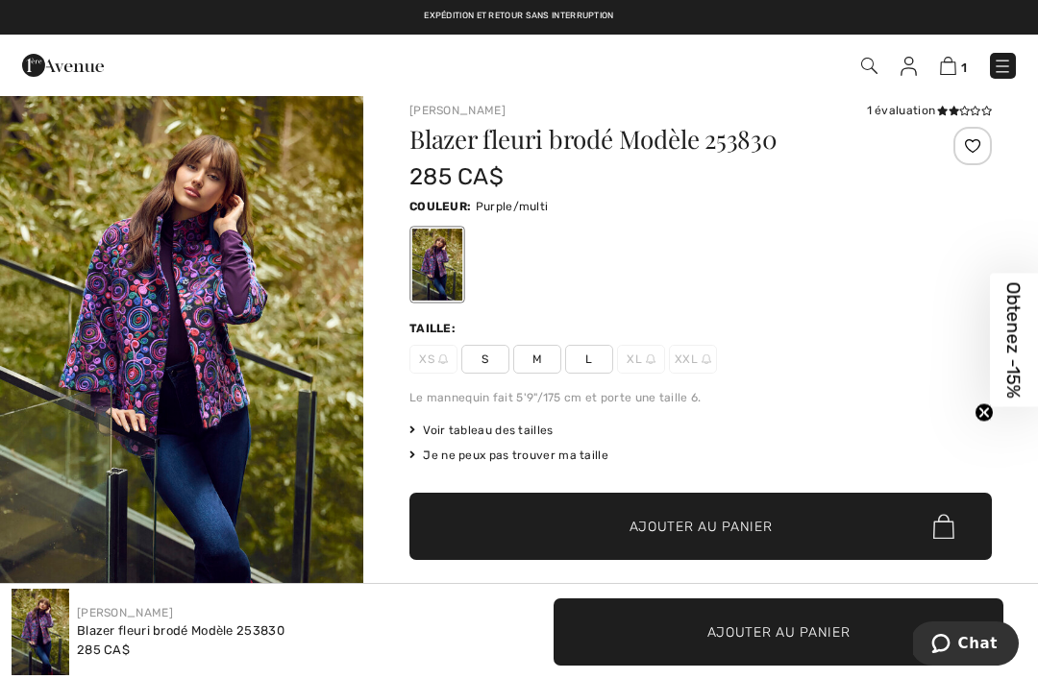
scroll to position [35, 0]
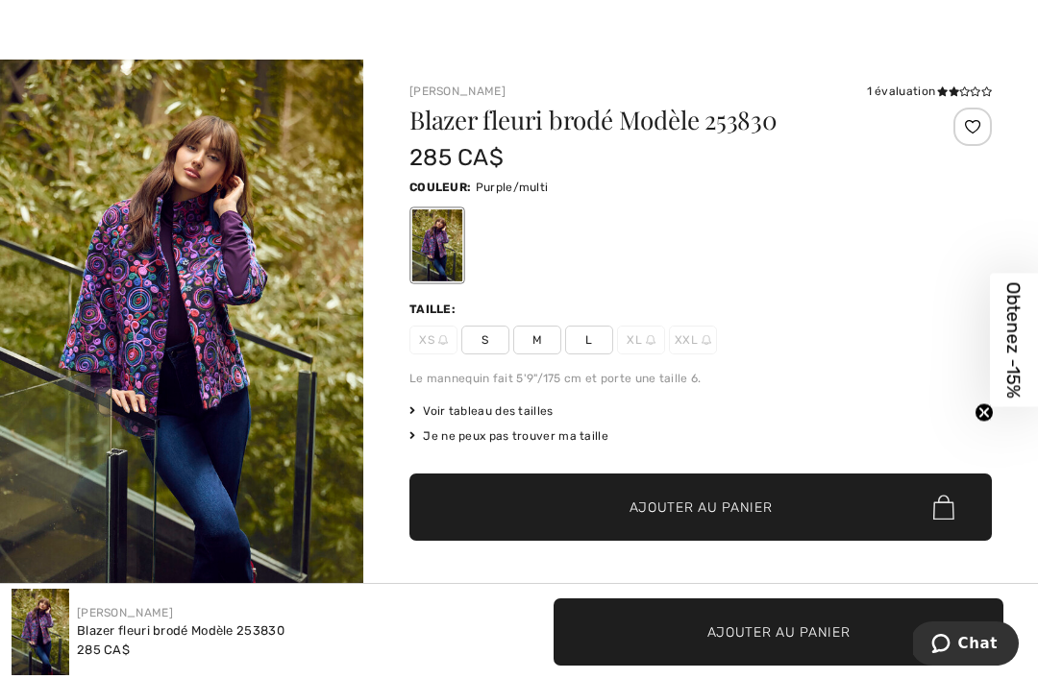
click at [585, 336] on span "L" at bounding box center [589, 340] width 48 height 29
click at [741, 525] on span "✔ Ajouté au panier Ajouter au panier" at bounding box center [700, 507] width 582 height 67
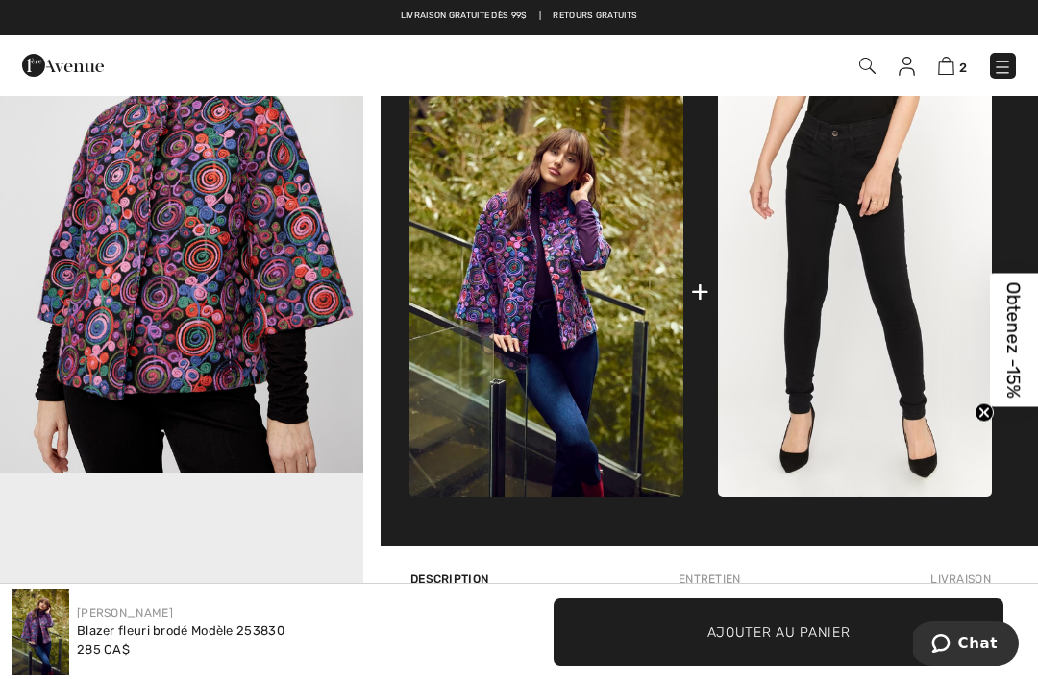
scroll to position [712, 0]
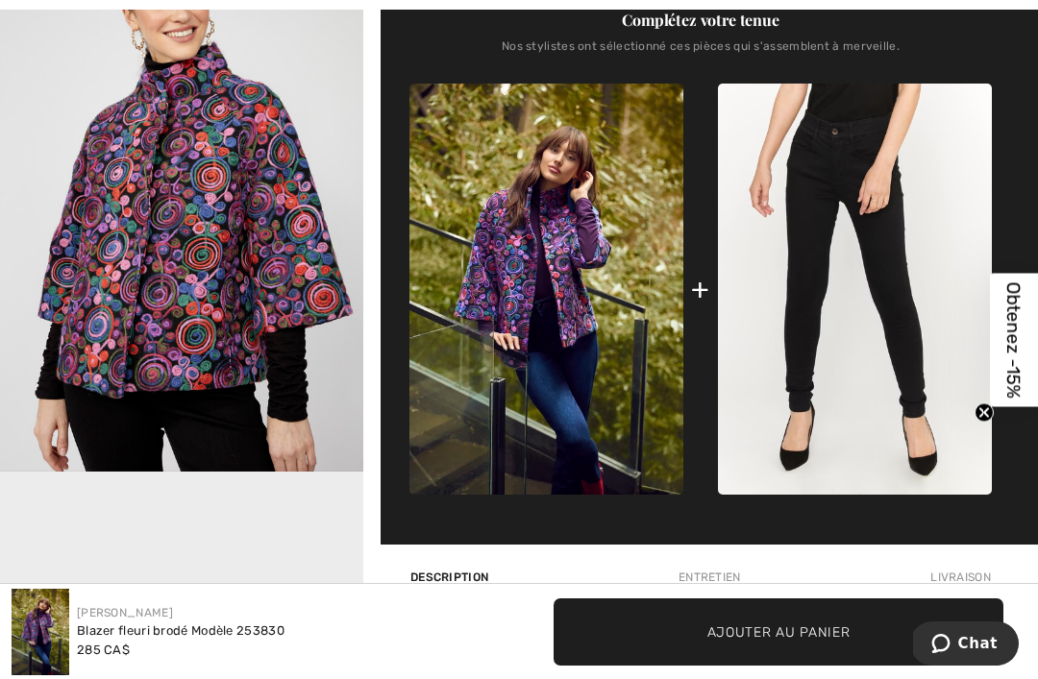
click at [909, 364] on img at bounding box center [855, 289] width 274 height 411
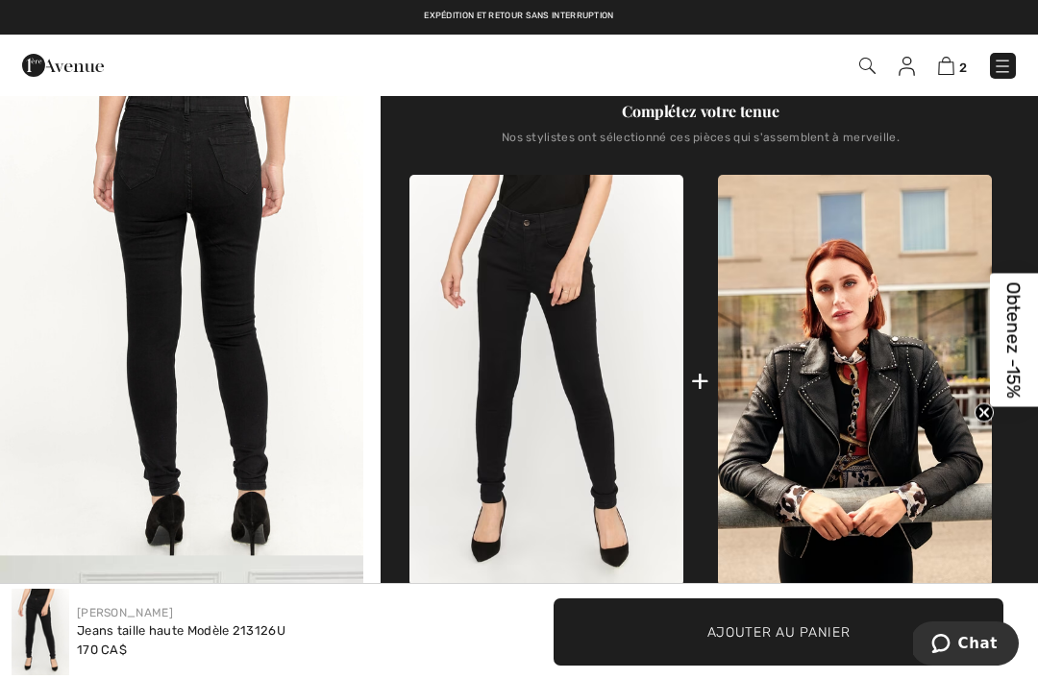
scroll to position [461, 0]
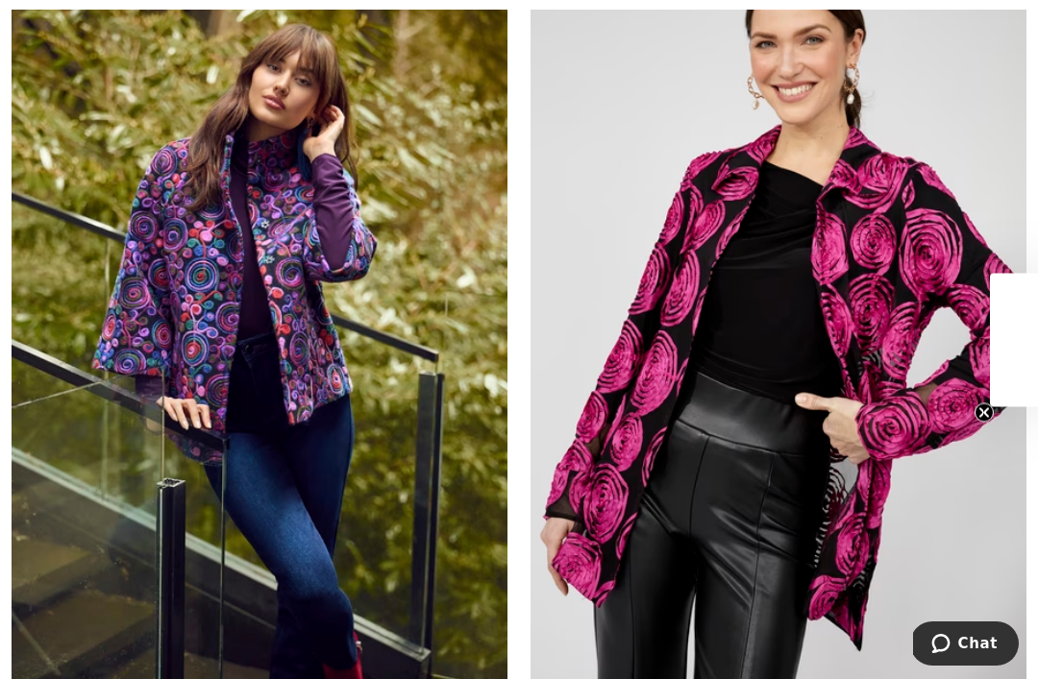
scroll to position [15064, 0]
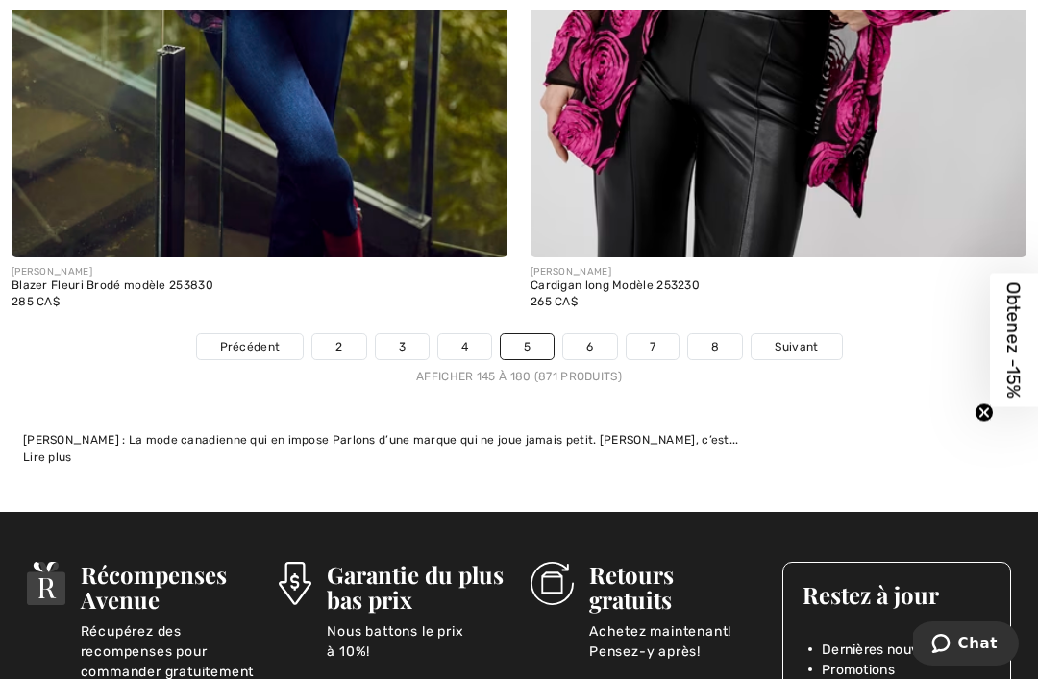
click at [601, 334] on link "6" at bounding box center [589, 346] width 53 height 25
click at [594, 334] on link "6" at bounding box center [589, 346] width 53 height 25
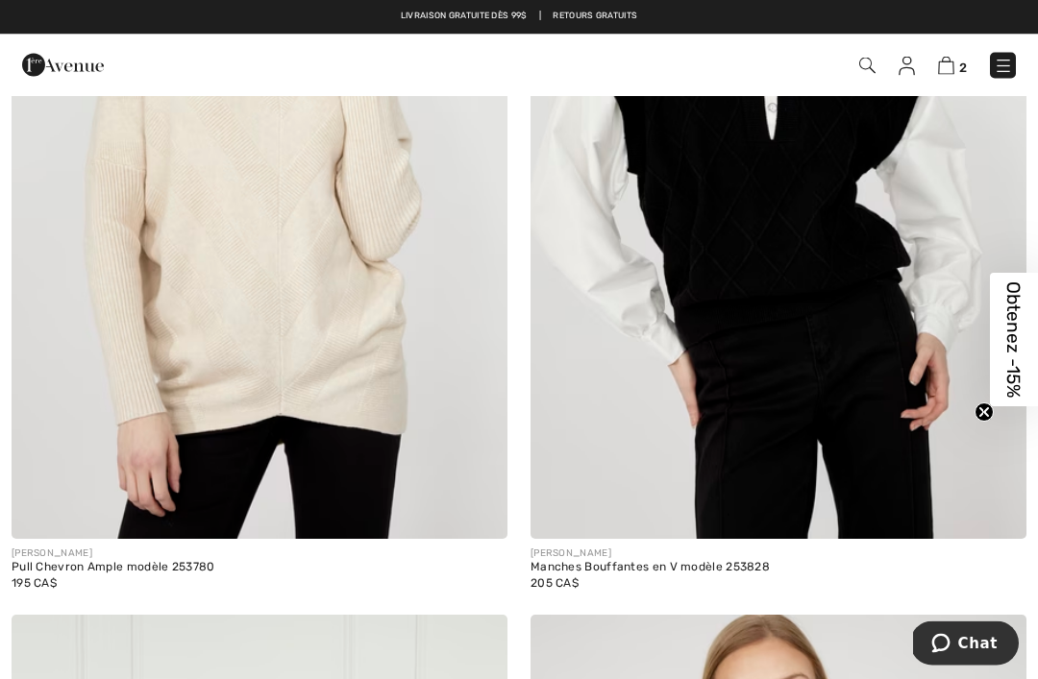
scroll to position [8420, 0]
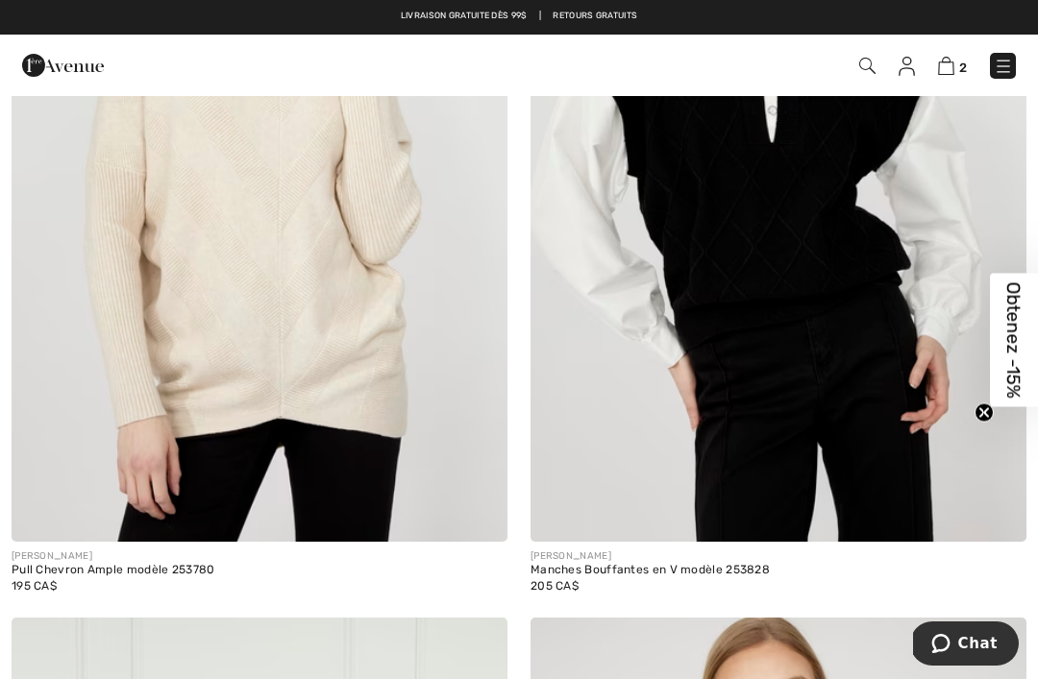
click at [371, 391] on img at bounding box center [260, 170] width 496 height 744
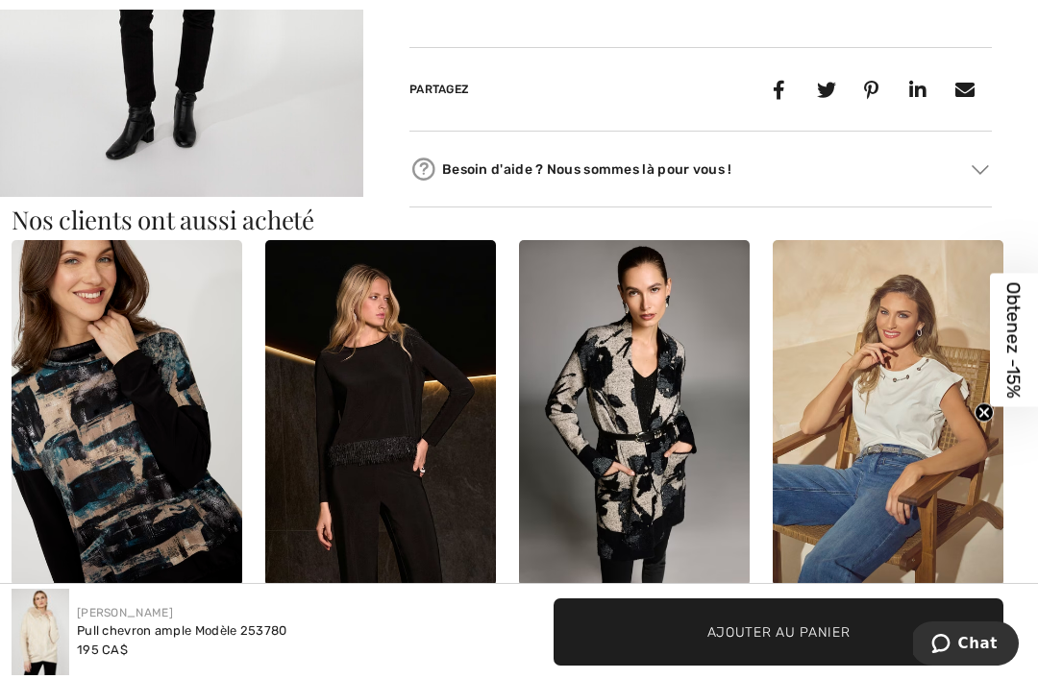
scroll to position [1621, 0]
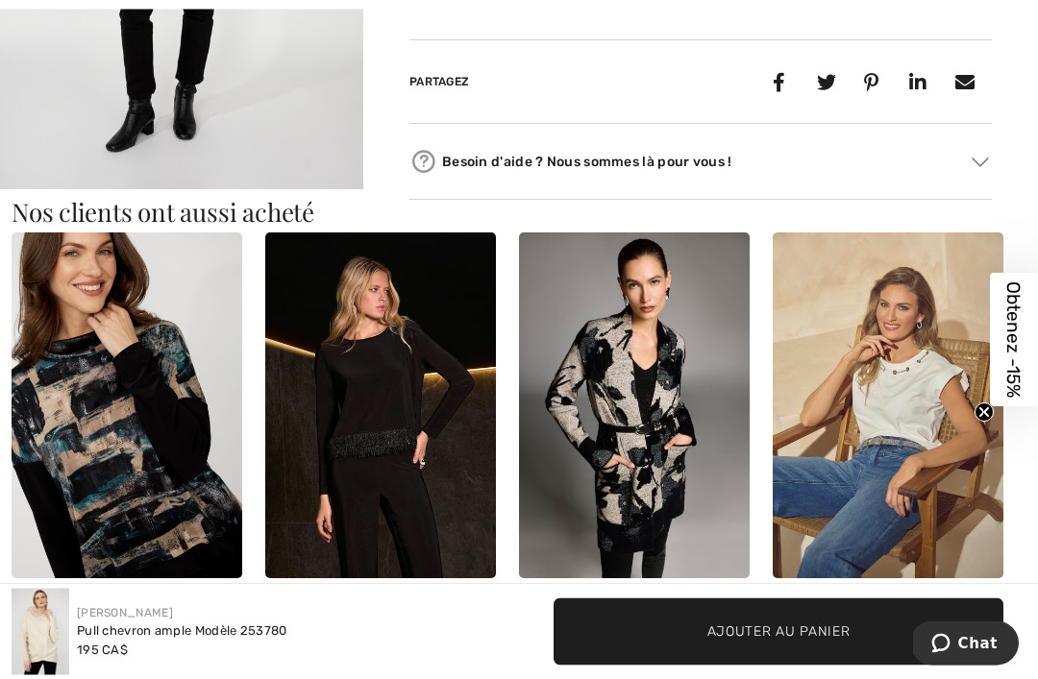
click at [979, 422] on circle "Close teaser" at bounding box center [984, 413] width 18 height 18
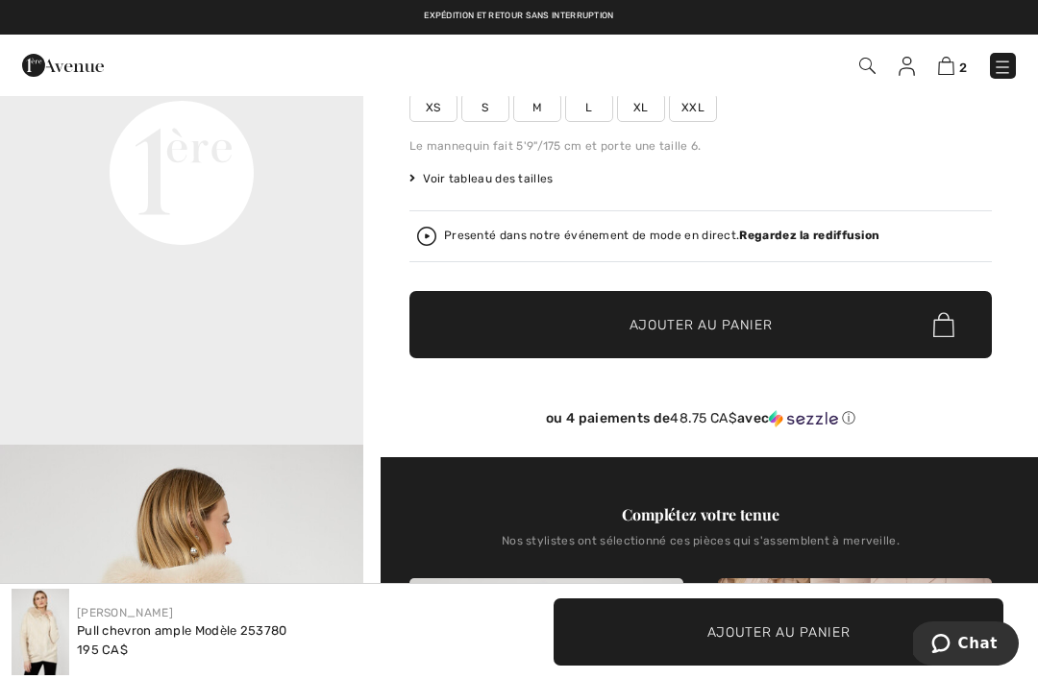
scroll to position [278, 0]
